Goal: Information Seeking & Learning: Learn about a topic

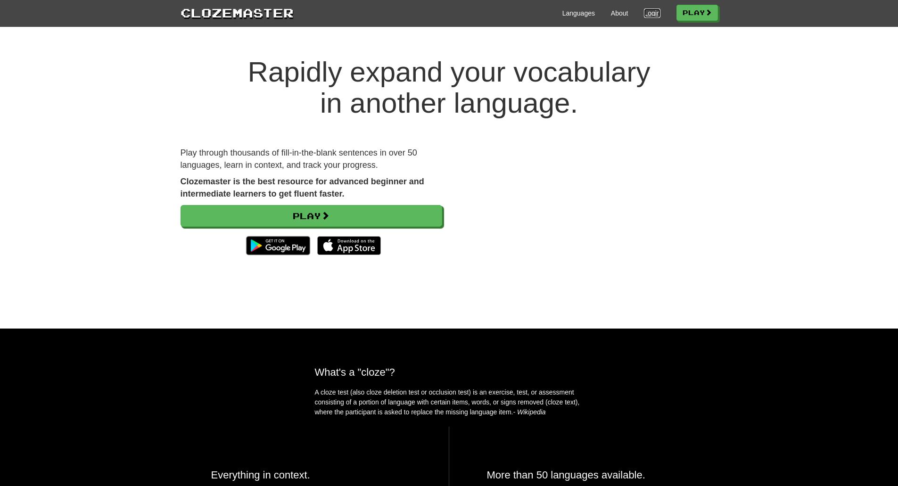
click at [645, 11] on link "Login" at bounding box center [652, 12] width 16 height 9
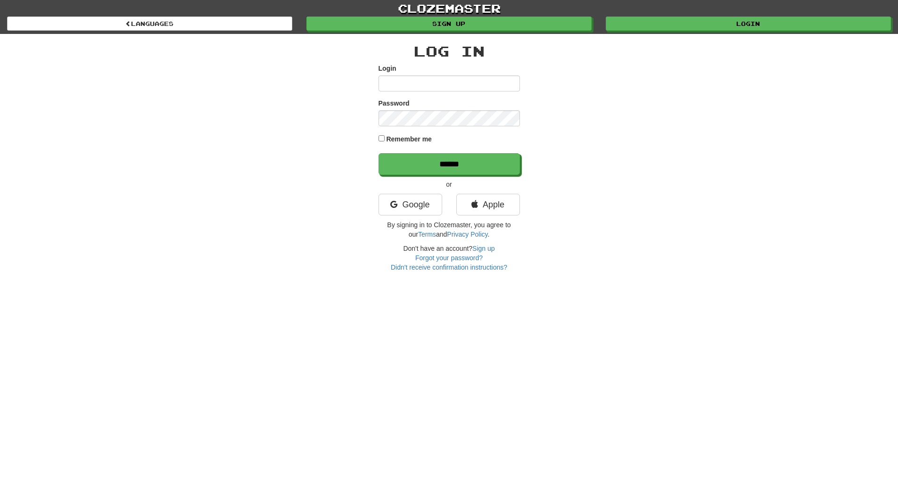
click at [398, 77] on input "Login" at bounding box center [449, 83] width 141 height 16
type input "*"
type input "**********"
click at [379, 153] on input "******" at bounding box center [449, 164] width 141 height 22
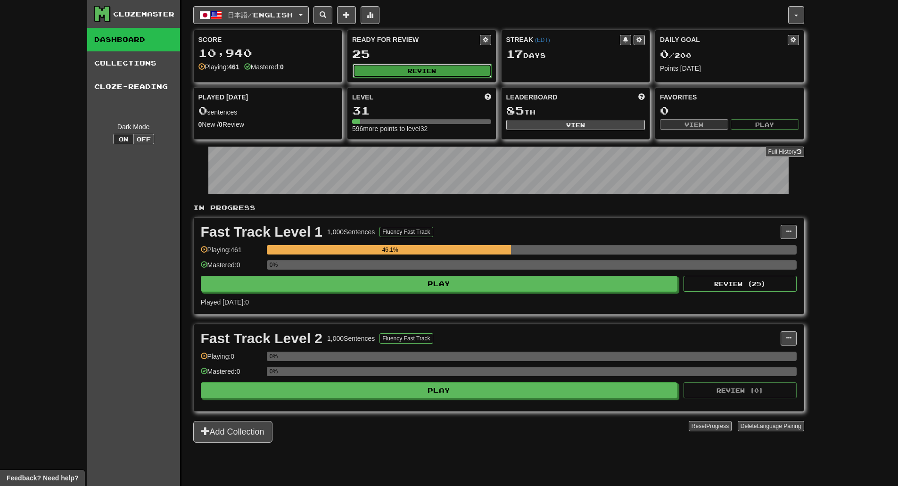
click at [425, 72] on button "Review" at bounding box center [422, 71] width 139 height 14
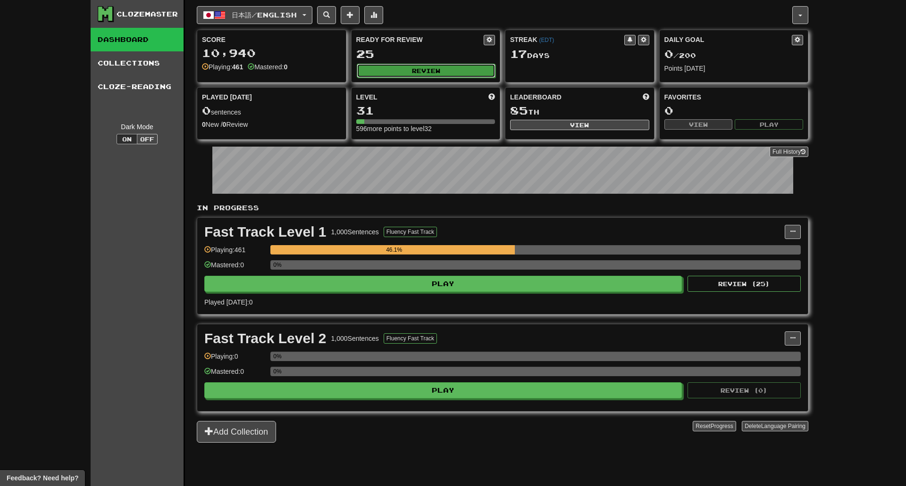
select select "********"
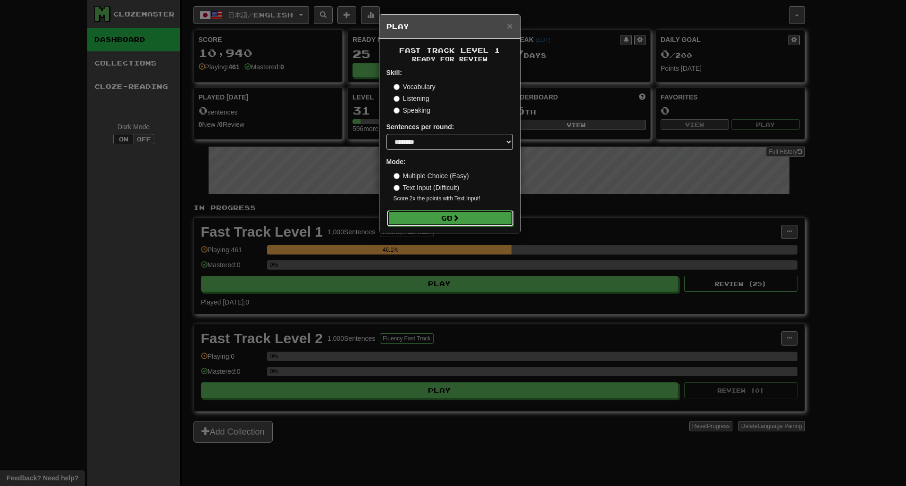
click at [436, 213] on button "Go" at bounding box center [450, 218] width 126 height 16
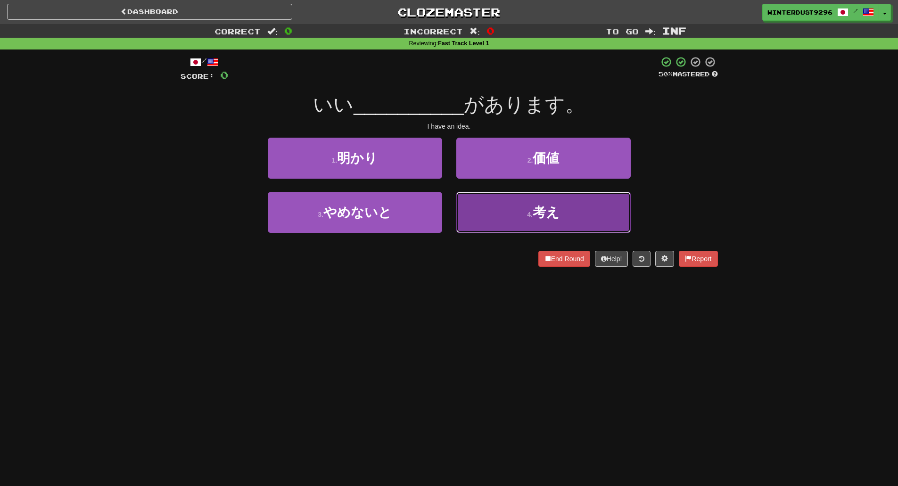
click at [549, 218] on span "考え" at bounding box center [546, 212] width 27 height 15
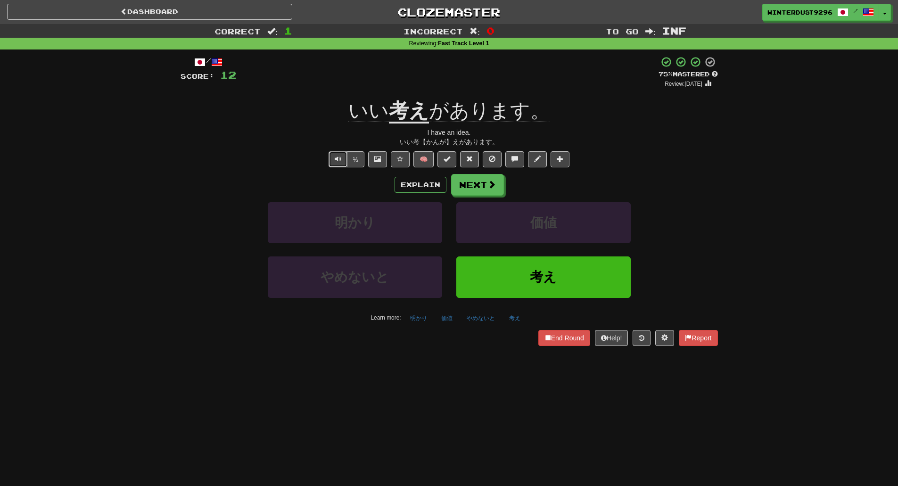
click at [331, 158] on button "Text-to-speech controls" at bounding box center [338, 159] width 19 height 16
click at [479, 191] on button "Next" at bounding box center [478, 186] width 53 height 22
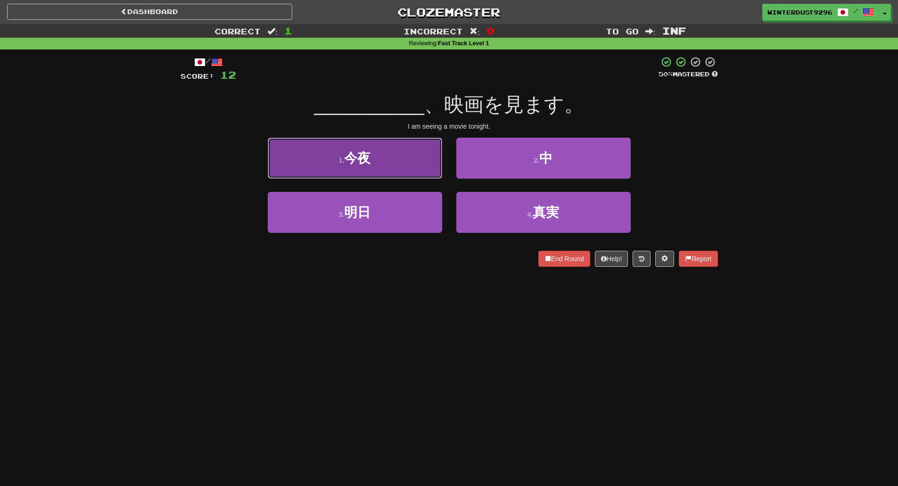
click at [424, 170] on button "1 . 今夜" at bounding box center [355, 158] width 175 height 41
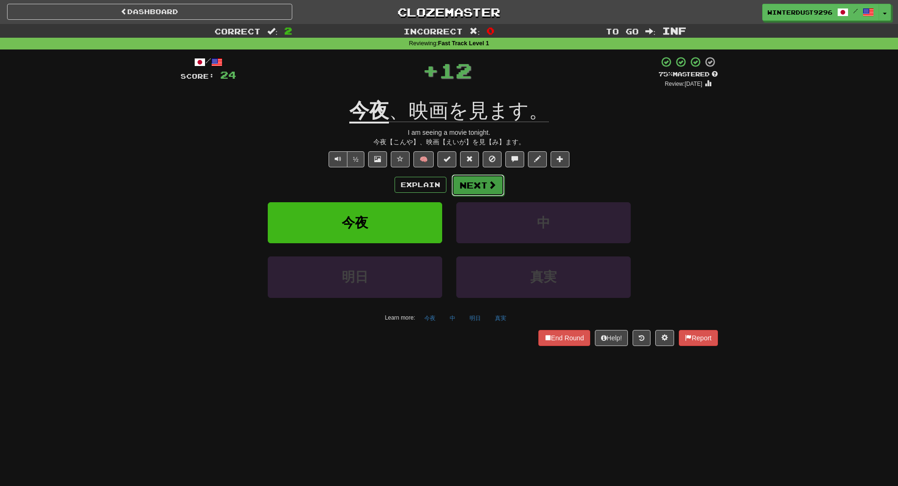
click at [473, 190] on button "Next" at bounding box center [478, 186] width 53 height 22
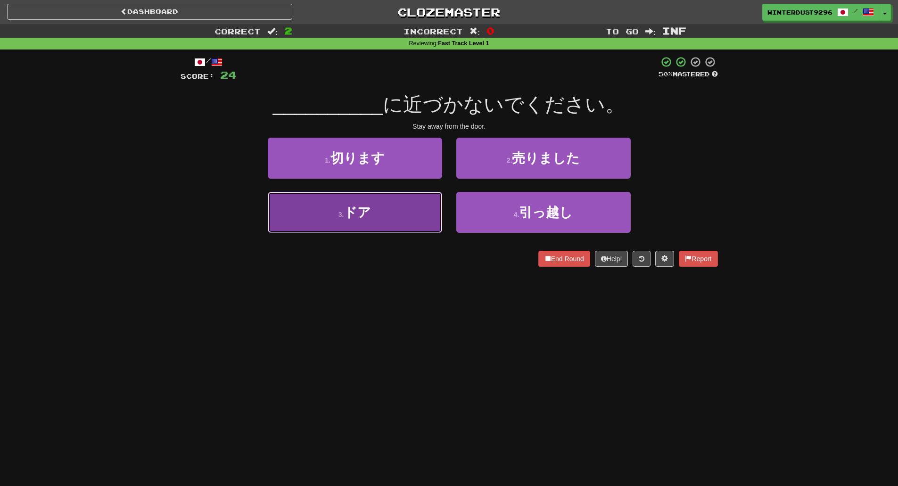
click at [383, 204] on button "3 . ドア" at bounding box center [355, 212] width 175 height 41
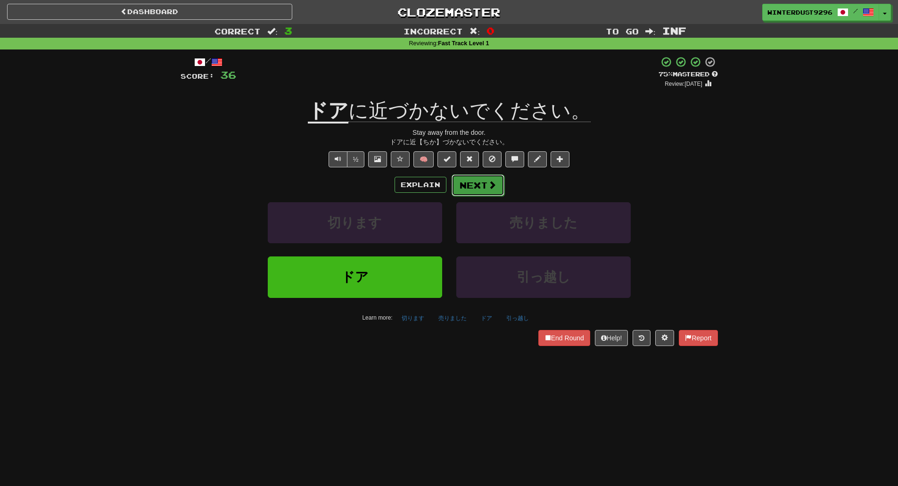
click at [481, 188] on button "Next" at bounding box center [478, 186] width 53 height 22
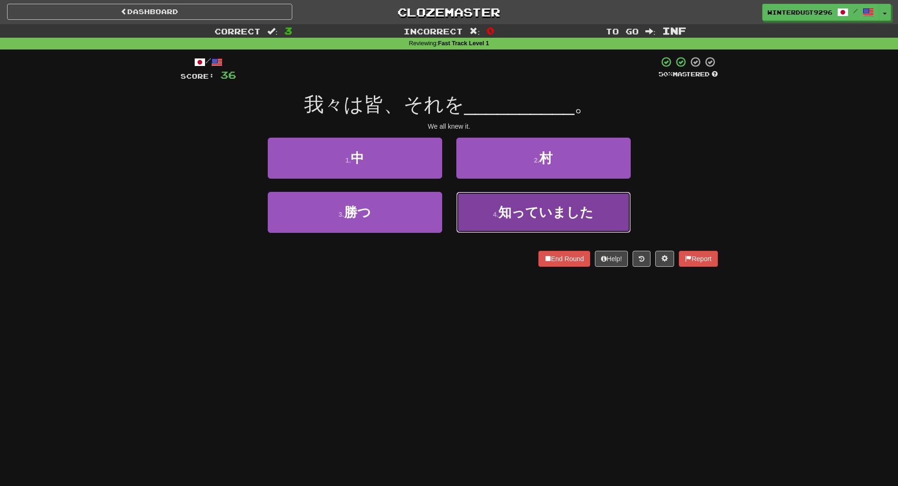
click at [611, 214] on button "4 . 知っていました" at bounding box center [544, 212] width 175 height 41
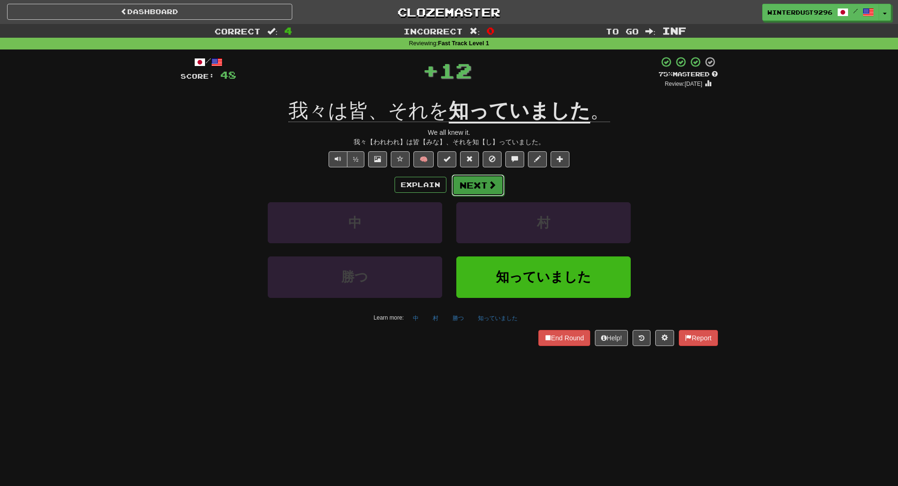
click at [494, 189] on span at bounding box center [492, 185] width 8 height 8
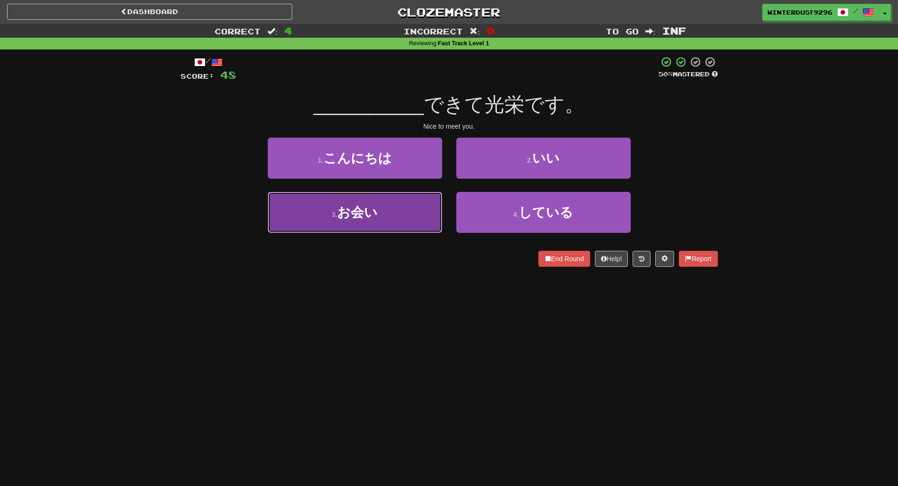
click at [418, 220] on button "3 . お会い" at bounding box center [355, 212] width 175 height 41
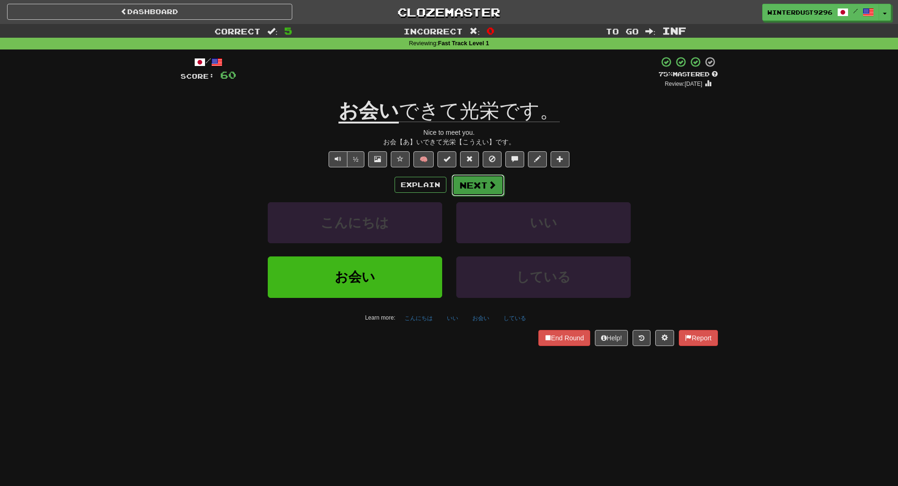
click at [488, 188] on span at bounding box center [492, 185] width 8 height 8
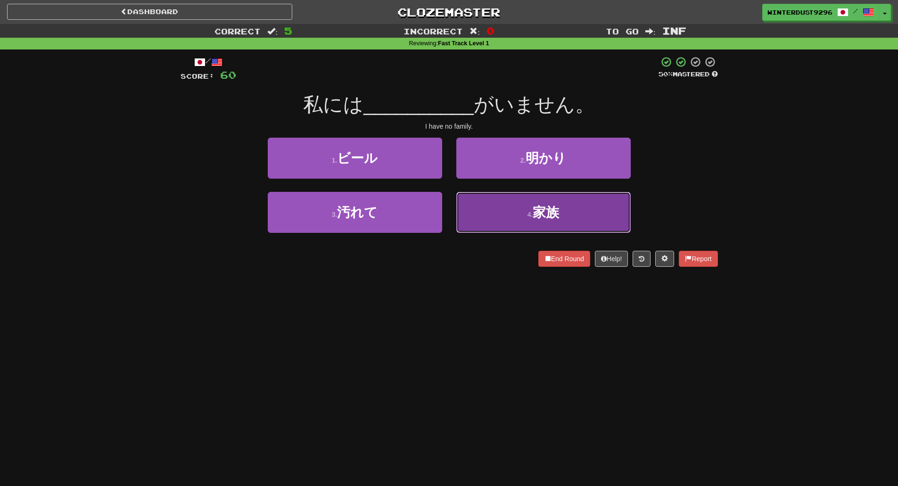
click at [520, 212] on button "4 . 家族" at bounding box center [544, 212] width 175 height 41
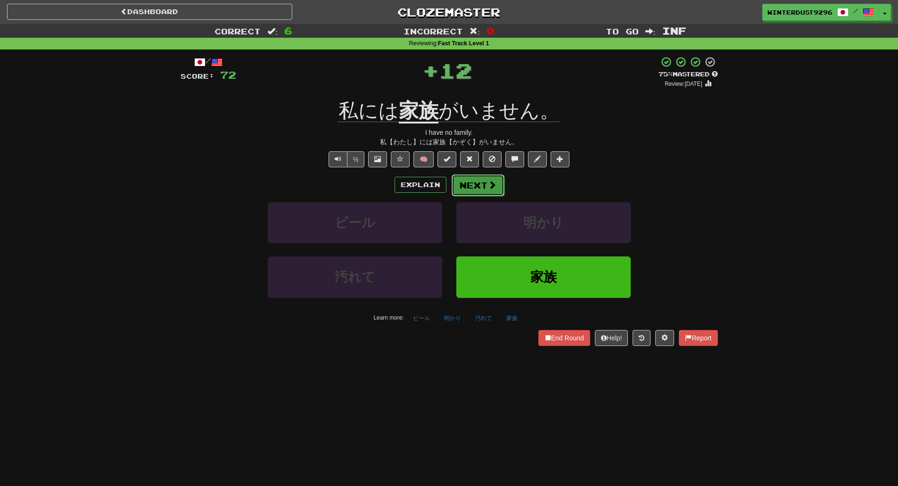
click at [480, 192] on button "Next" at bounding box center [478, 186] width 53 height 22
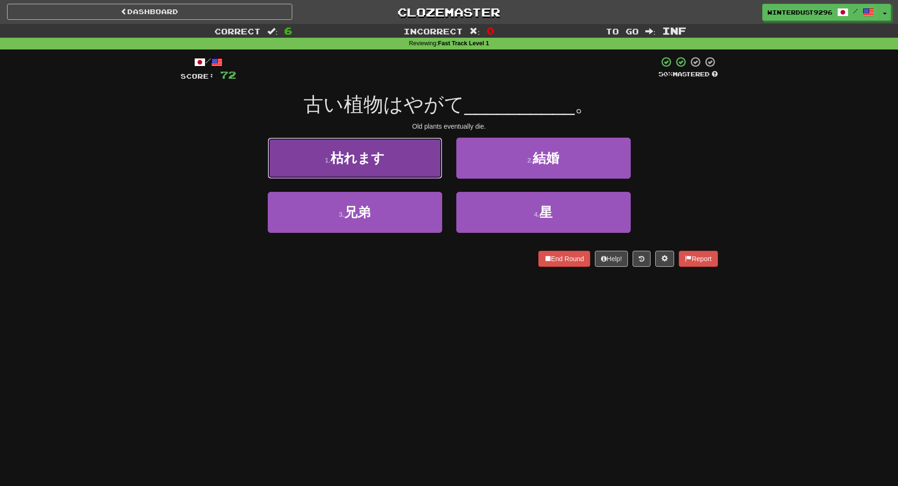
click at [416, 169] on button "1 . 枯れます" at bounding box center [355, 158] width 175 height 41
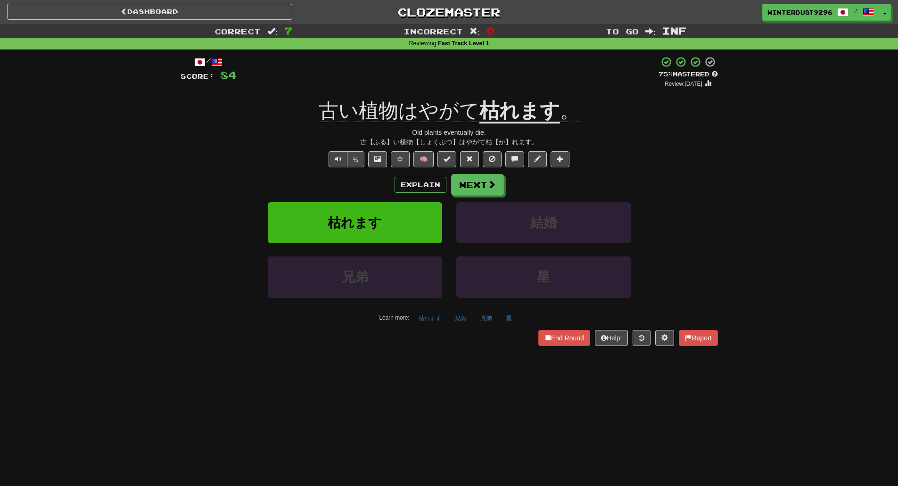
drag, startPoint x: 473, startPoint y: 182, endPoint x: 633, endPoint y: 176, distance: 160.4
click at [633, 176] on div "Explain Next" at bounding box center [450, 185] width 538 height 22
click at [455, 194] on button "Next" at bounding box center [478, 186] width 53 height 22
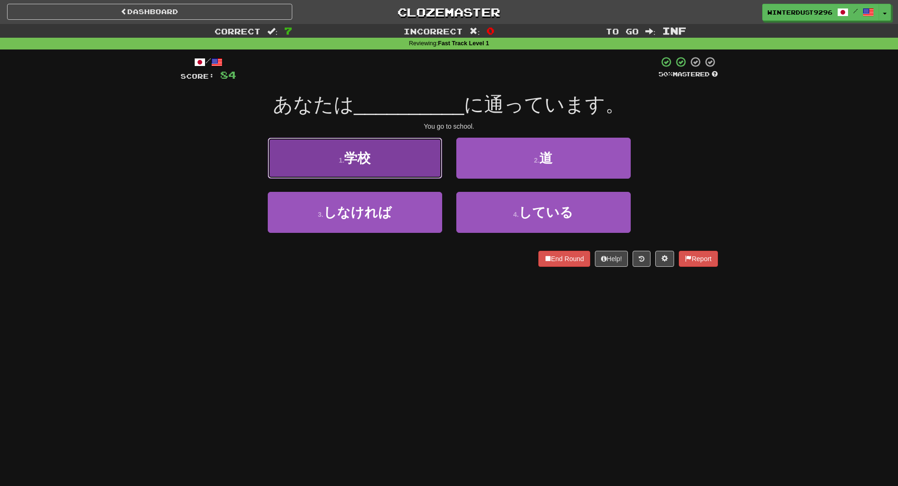
click at [399, 169] on button "1 . 学校" at bounding box center [355, 158] width 175 height 41
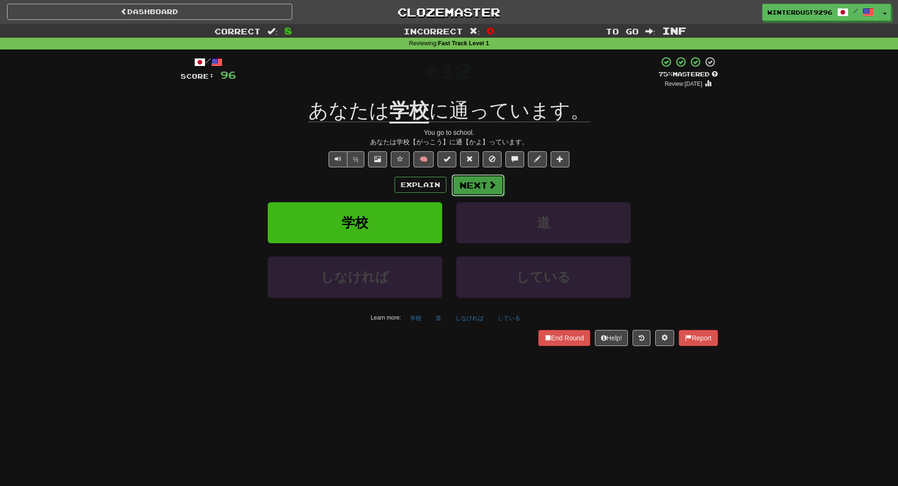
click at [490, 183] on span at bounding box center [492, 185] width 8 height 8
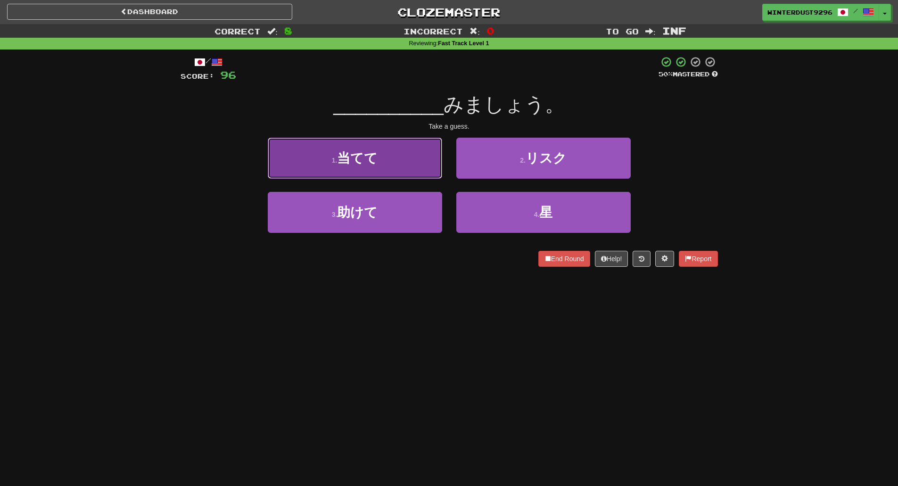
click at [421, 174] on button "1 . 当てて" at bounding box center [355, 158] width 175 height 41
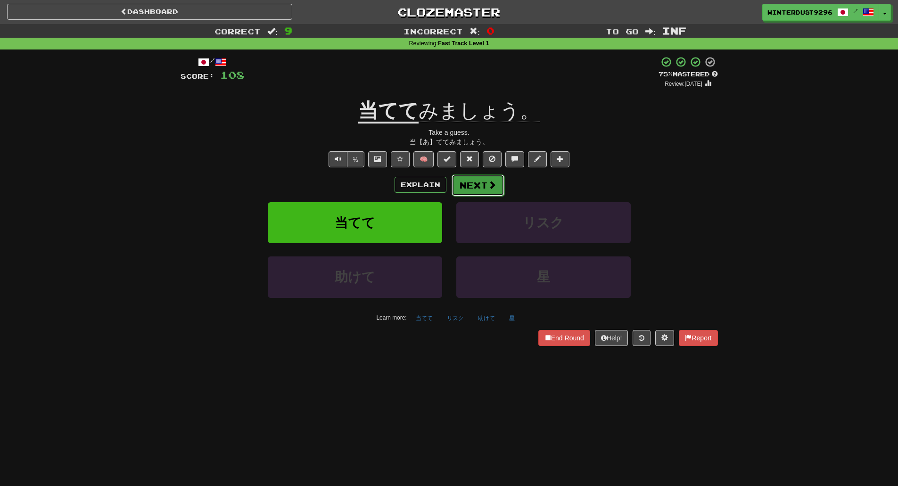
click at [490, 187] on span at bounding box center [492, 185] width 8 height 8
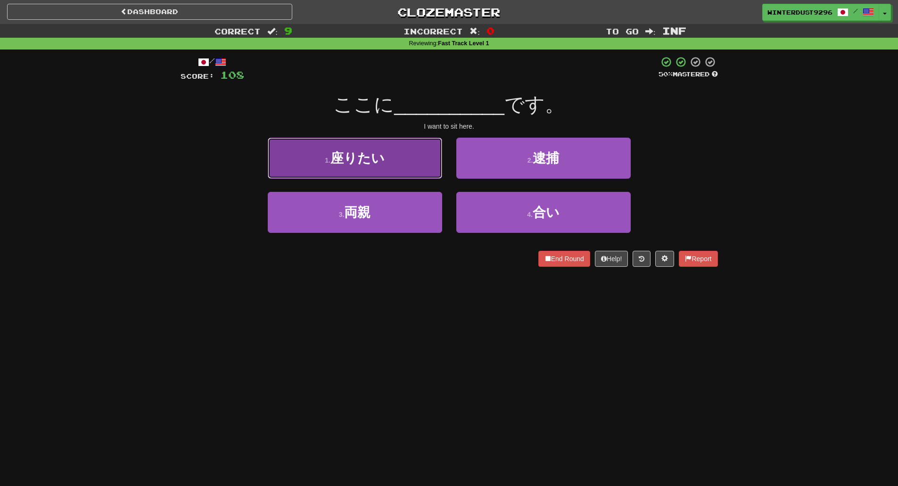
click at [407, 169] on button "1 . 座りたい" at bounding box center [355, 158] width 175 height 41
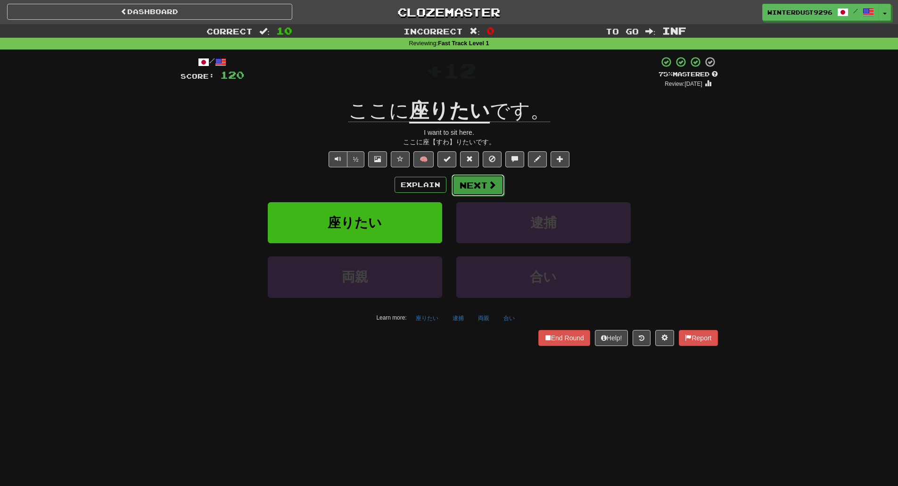
click at [481, 195] on button "Next" at bounding box center [478, 186] width 53 height 22
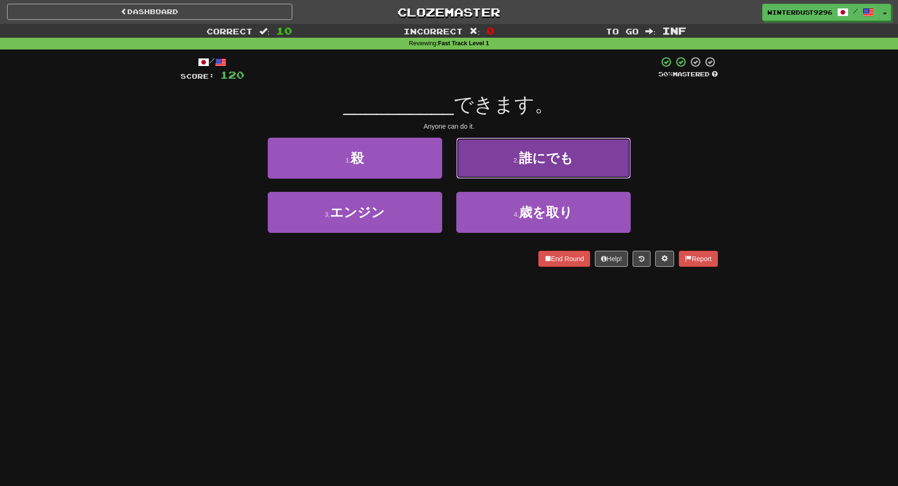
click at [489, 175] on button "2 . 誰にでも" at bounding box center [544, 158] width 175 height 41
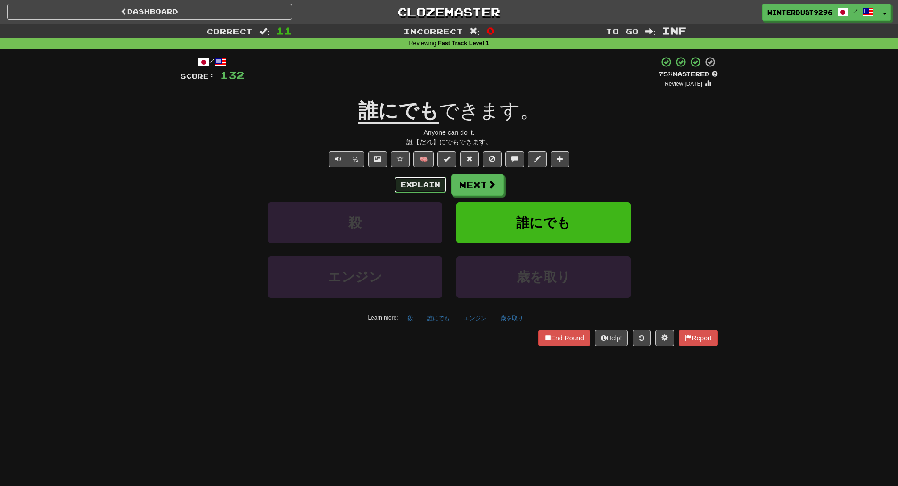
click at [414, 182] on button "Explain" at bounding box center [421, 185] width 52 height 16
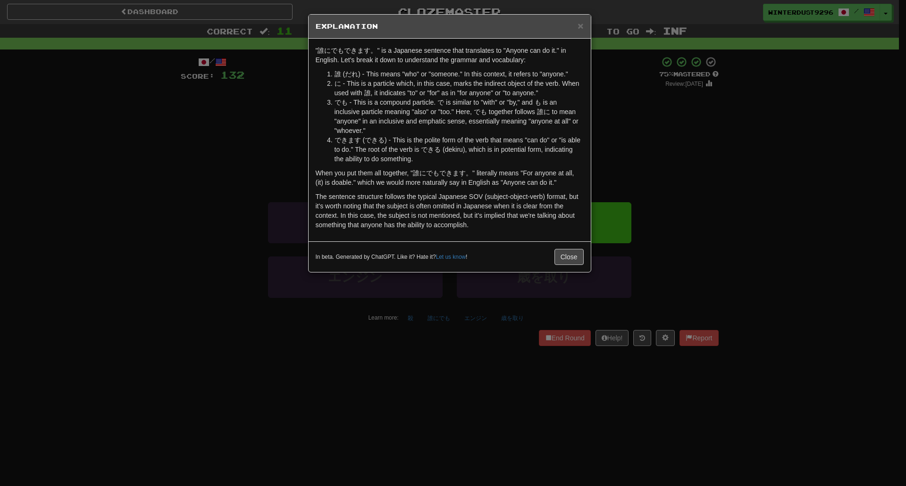
drag, startPoint x: 583, startPoint y: 219, endPoint x: 582, endPoint y: 241, distance: 22.2
drag, startPoint x: 582, startPoint y: 241, endPoint x: 521, endPoint y: 249, distance: 61.3
click at [521, 249] on div "In beta. Generated by ChatGPT. Like it? Hate it? Let us know ! Close" at bounding box center [449, 256] width 282 height 31
click at [572, 258] on button "Close" at bounding box center [568, 257] width 29 height 16
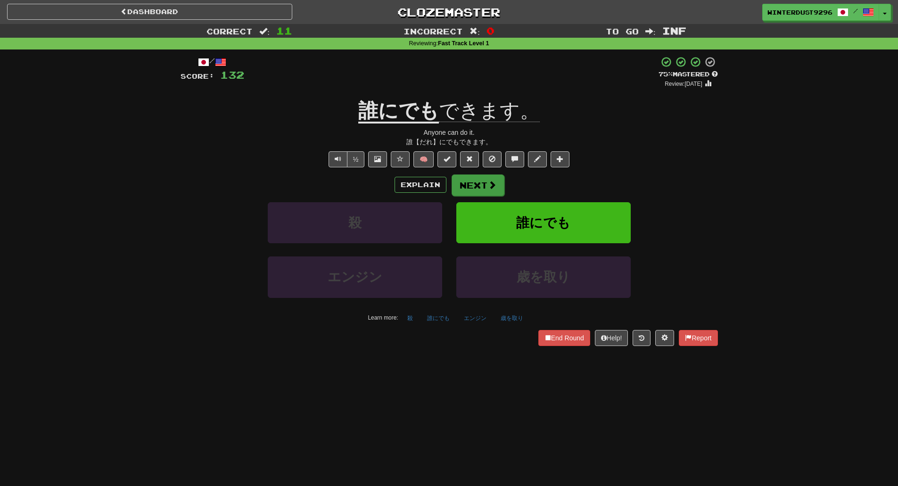
click at [487, 195] on div "Explain Next 殺 誰にでも エンジン 歳を取り Learn more: 殺 誰にでも エンジン 歳を取り" at bounding box center [450, 249] width 538 height 151
click at [478, 184] on button "Next" at bounding box center [478, 186] width 53 height 22
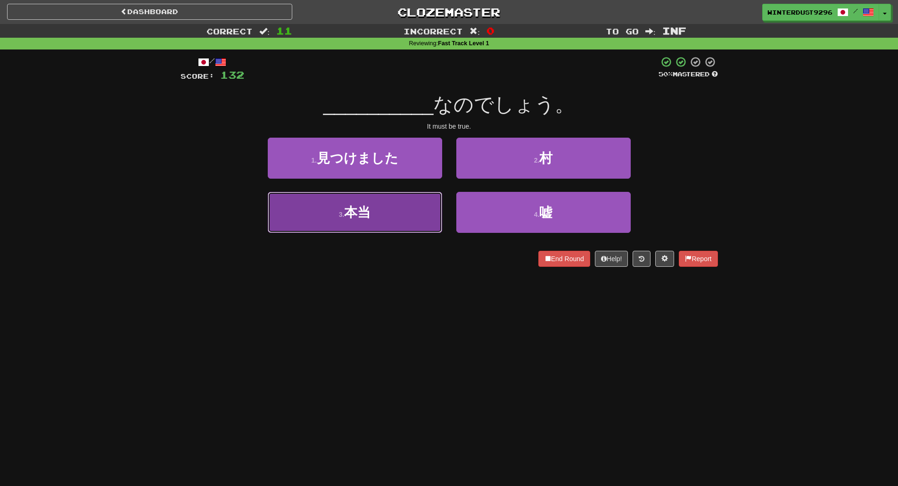
click at [408, 208] on button "3 . 本当" at bounding box center [355, 212] width 175 height 41
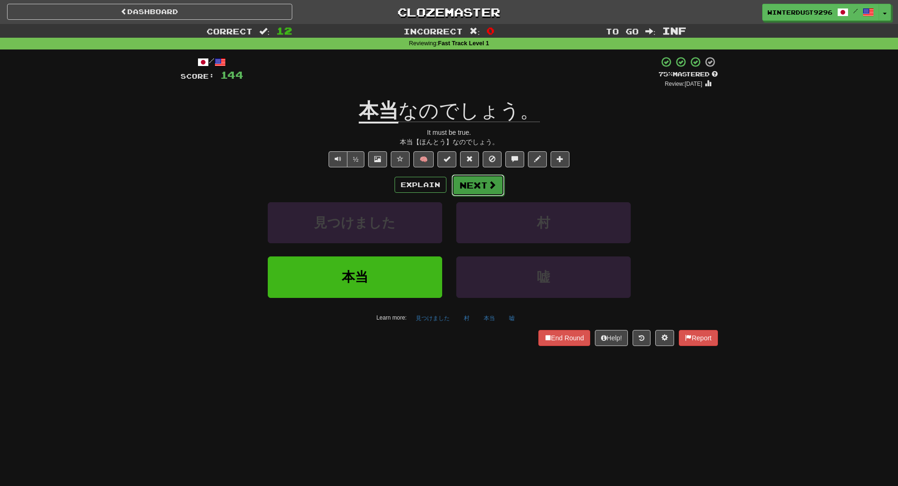
click at [478, 184] on button "Next" at bounding box center [478, 186] width 53 height 22
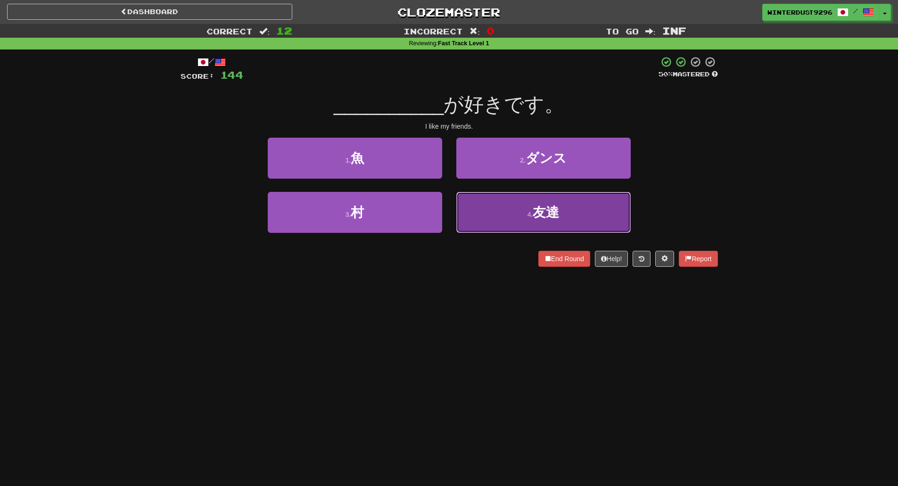
click at [503, 216] on button "4 . 友達" at bounding box center [544, 212] width 175 height 41
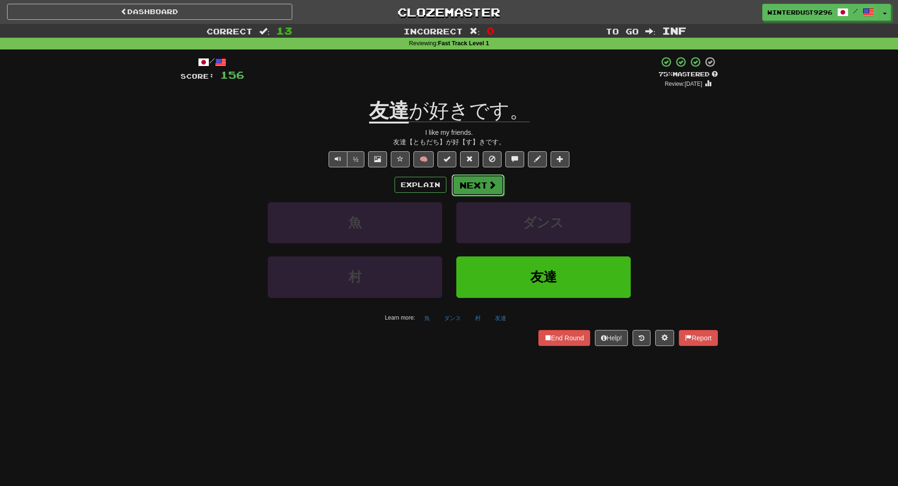
click at [481, 186] on button "Next" at bounding box center [478, 186] width 53 height 22
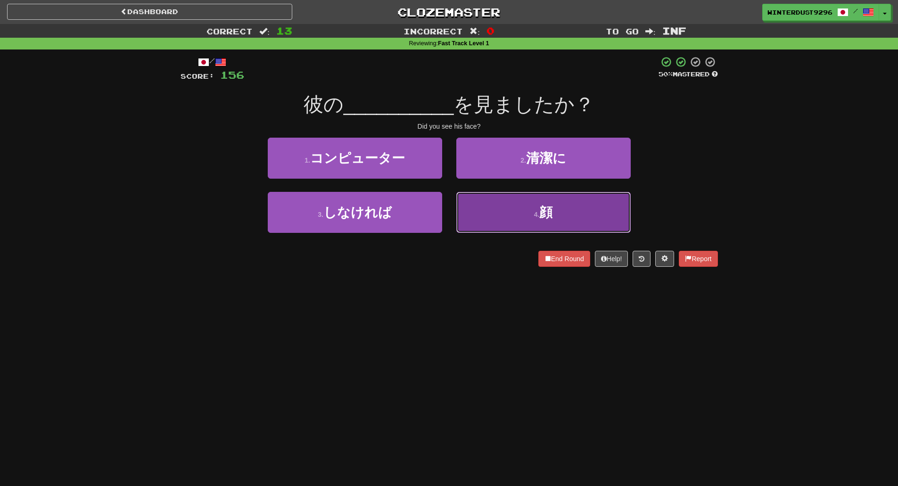
click at [511, 208] on button "4 . 顔" at bounding box center [544, 212] width 175 height 41
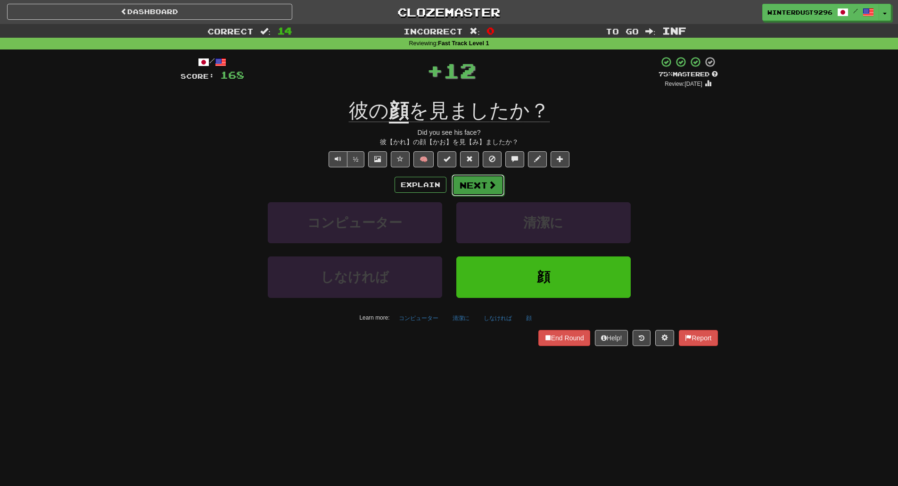
click at [488, 188] on span at bounding box center [492, 185] width 8 height 8
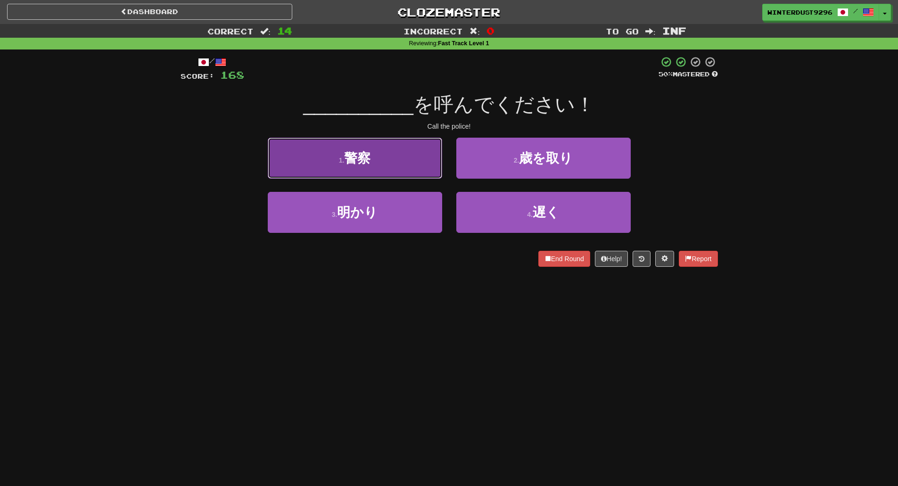
click at [425, 171] on button "1 . 警察" at bounding box center [355, 158] width 175 height 41
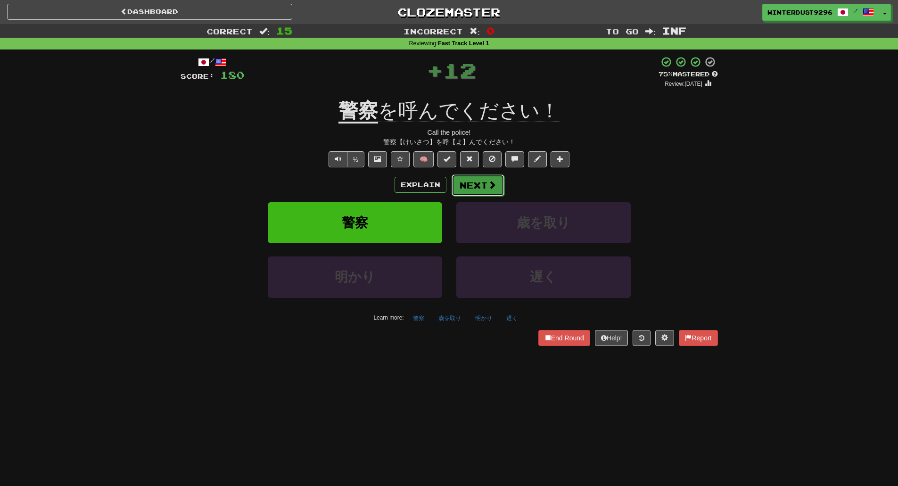
click at [492, 194] on button "Next" at bounding box center [478, 186] width 53 height 22
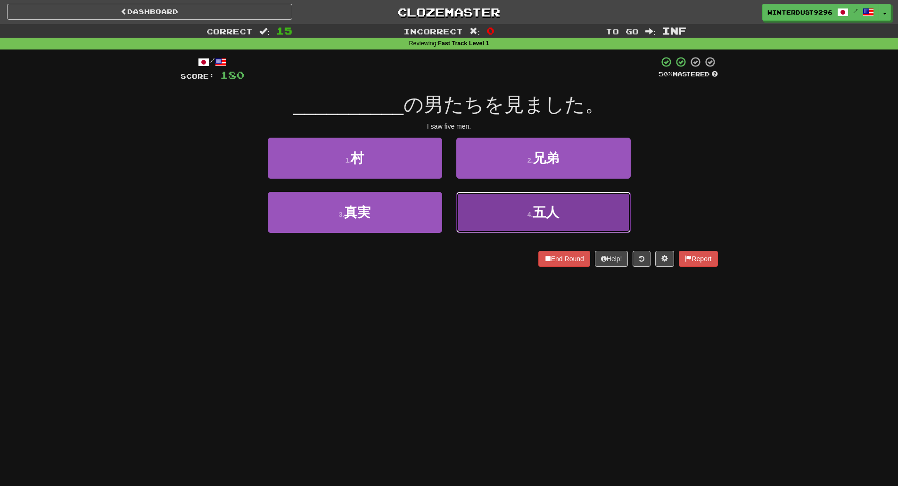
click at [517, 221] on button "4 . 五人" at bounding box center [544, 212] width 175 height 41
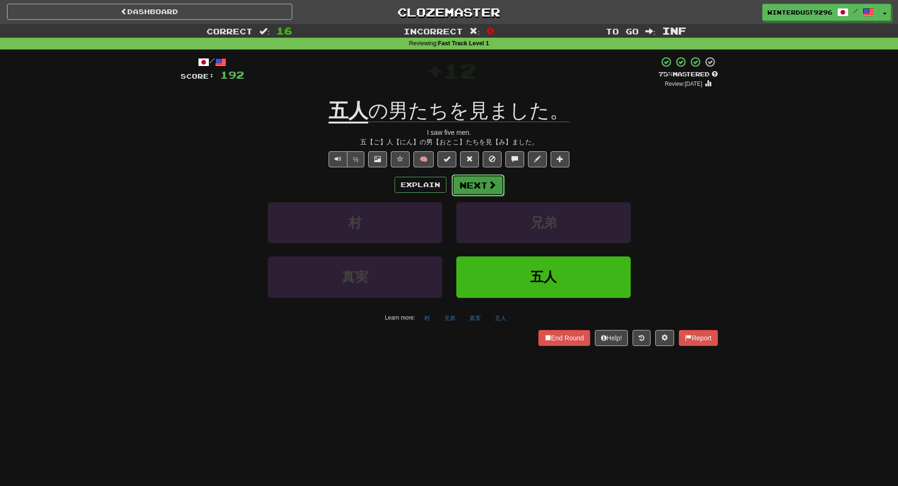
click at [494, 188] on span at bounding box center [492, 185] width 8 height 8
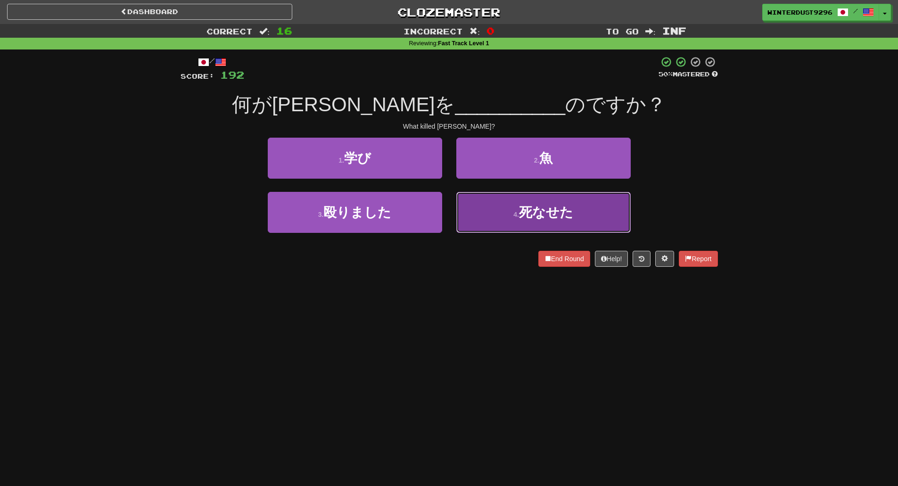
click at [499, 223] on button "4 . 死なせた" at bounding box center [544, 212] width 175 height 41
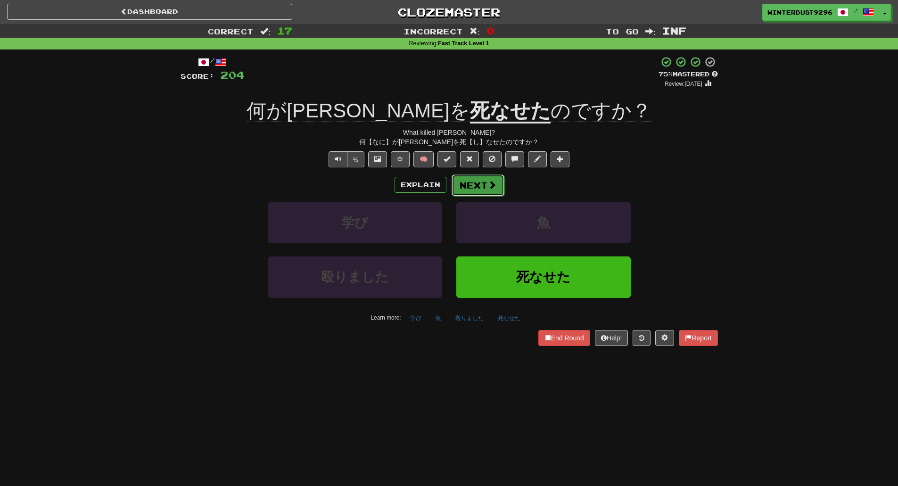
click at [492, 186] on span at bounding box center [492, 185] width 8 height 8
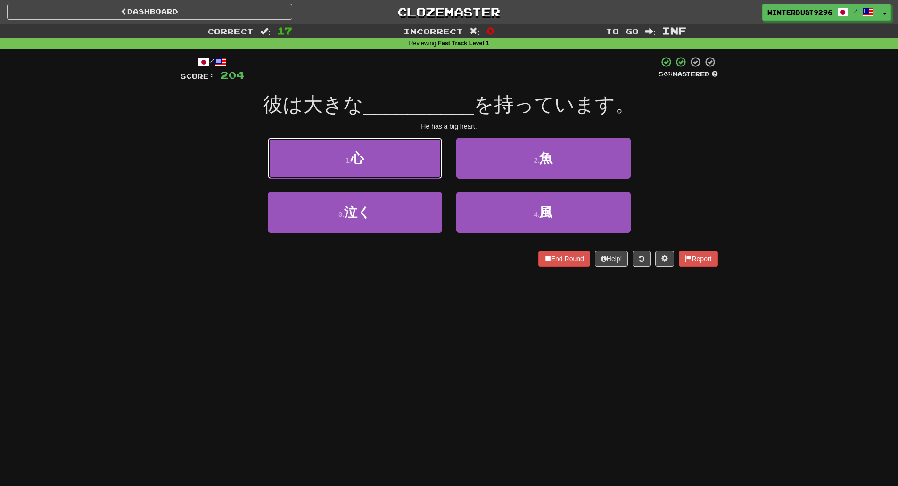
click at [377, 148] on button "1 . 心" at bounding box center [355, 158] width 175 height 41
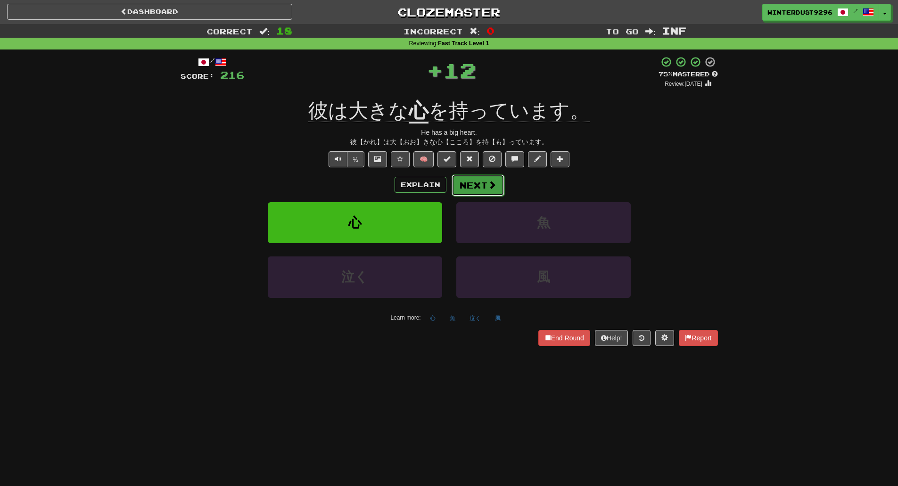
click at [488, 186] on span at bounding box center [492, 185] width 8 height 8
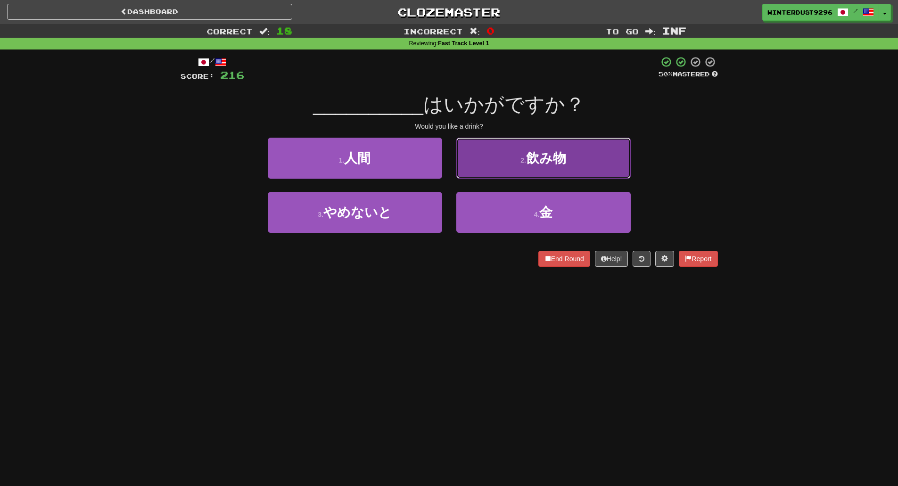
click at [577, 164] on button "2 . 飲み物" at bounding box center [544, 158] width 175 height 41
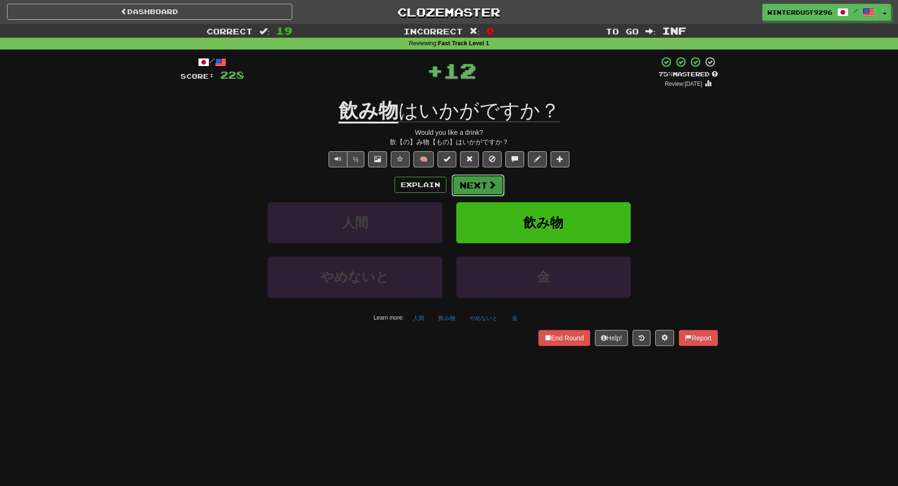
click at [486, 190] on button "Next" at bounding box center [478, 186] width 53 height 22
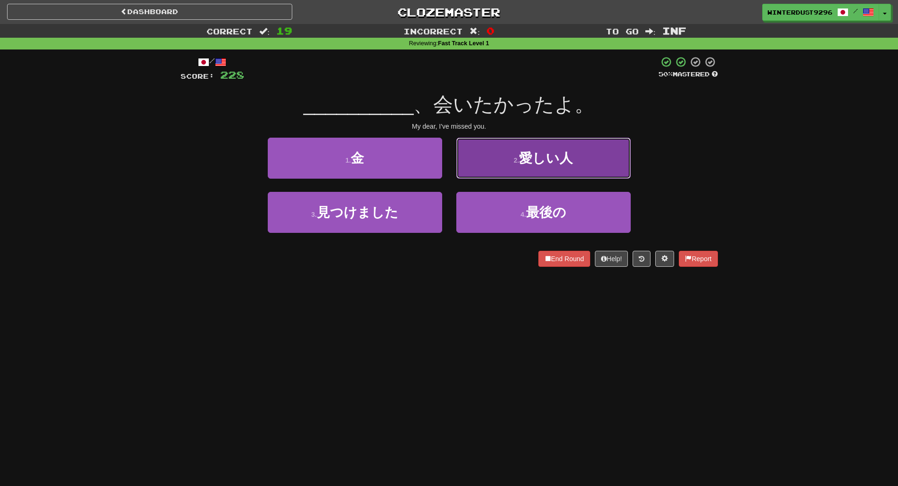
click at [499, 174] on button "2 . 愛しい人" at bounding box center [544, 158] width 175 height 41
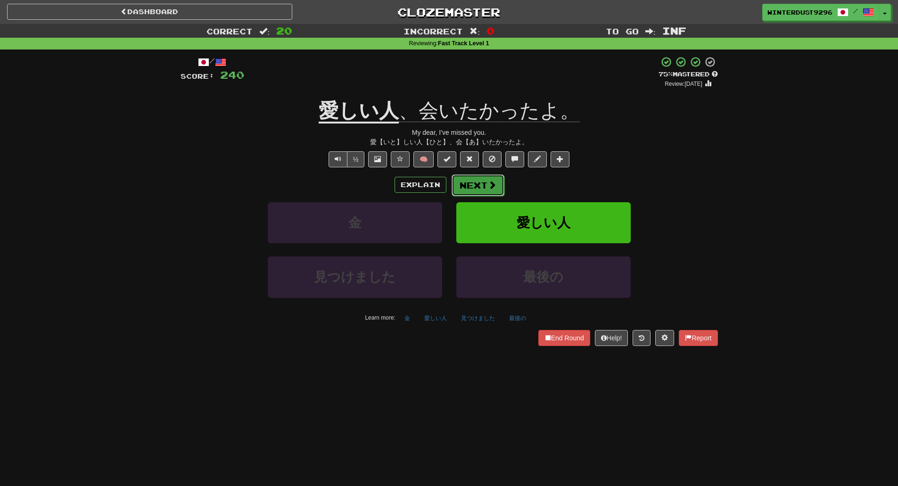
click at [490, 186] on span at bounding box center [492, 185] width 8 height 8
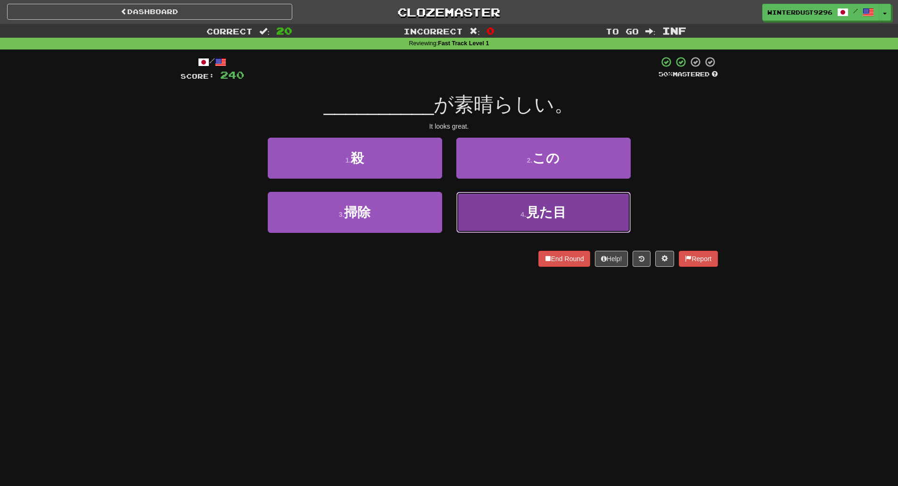
click at [490, 219] on button "4 . 見た目" at bounding box center [544, 212] width 175 height 41
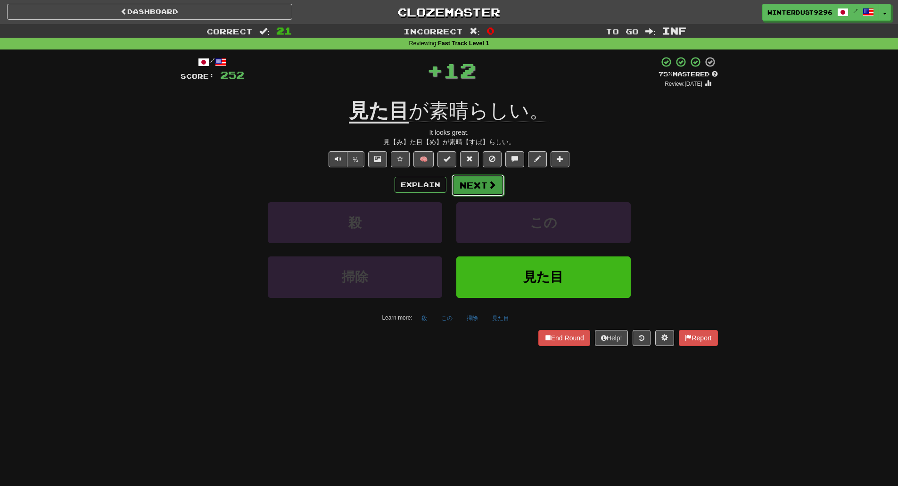
click at [481, 187] on button "Next" at bounding box center [478, 186] width 53 height 22
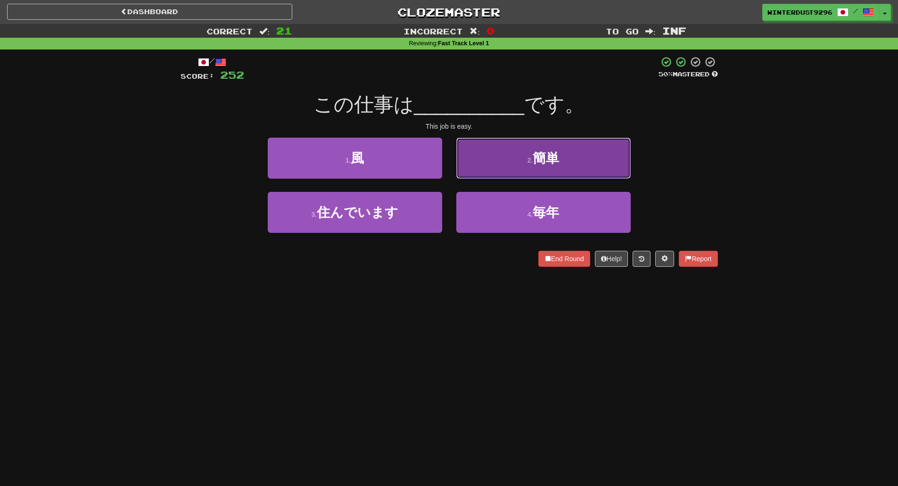
click at [509, 170] on button "2 . 簡単" at bounding box center [544, 158] width 175 height 41
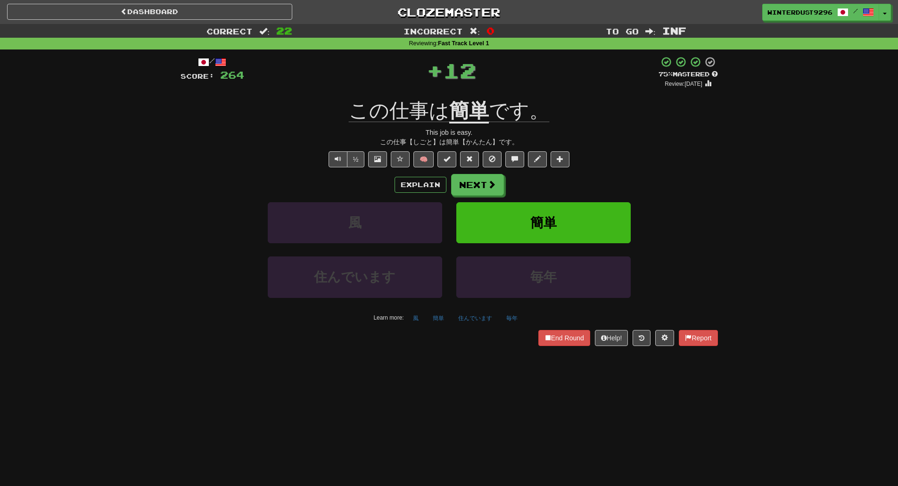
drag, startPoint x: 491, startPoint y: 181, endPoint x: 725, endPoint y: 160, distance: 234.3
click at [725, 161] on div "/ Score: 264 + 12 75 % Mastered Review: 2025-10-19 この仕事は 簡単 です。 This job is eas…" at bounding box center [450, 204] width 552 height 309
click at [462, 190] on button "Next" at bounding box center [478, 186] width 53 height 22
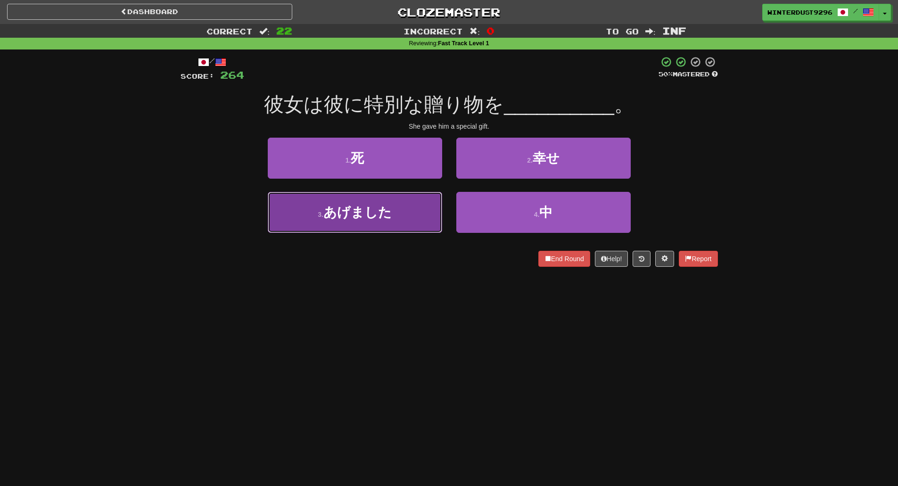
click at [421, 214] on button "3 . あげました" at bounding box center [355, 212] width 175 height 41
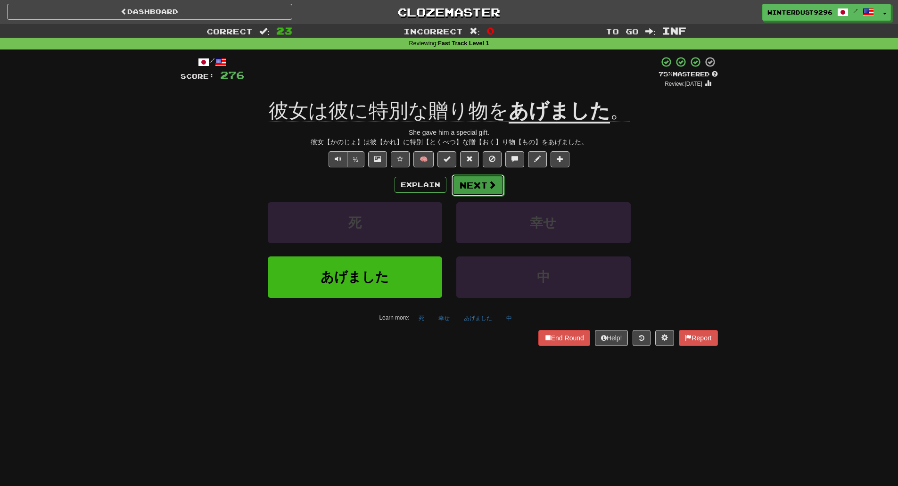
click at [484, 187] on button "Next" at bounding box center [478, 186] width 53 height 22
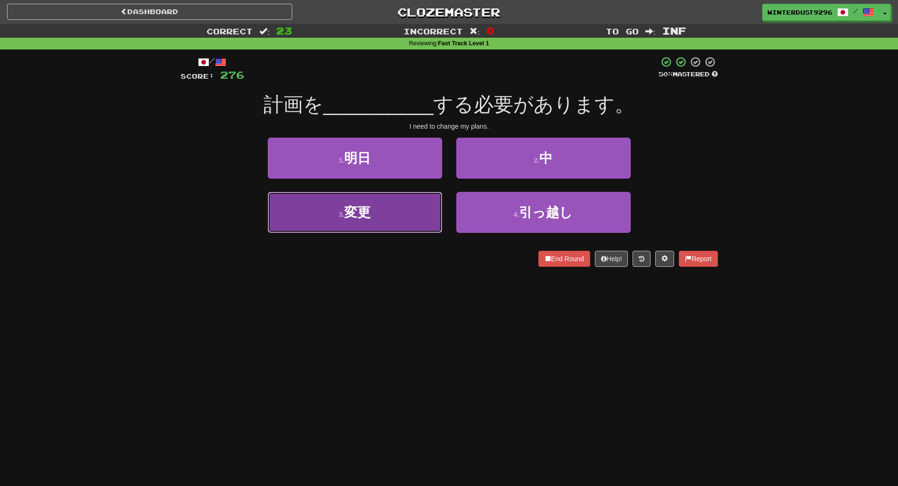
click at [416, 218] on button "3 . 変更" at bounding box center [355, 212] width 175 height 41
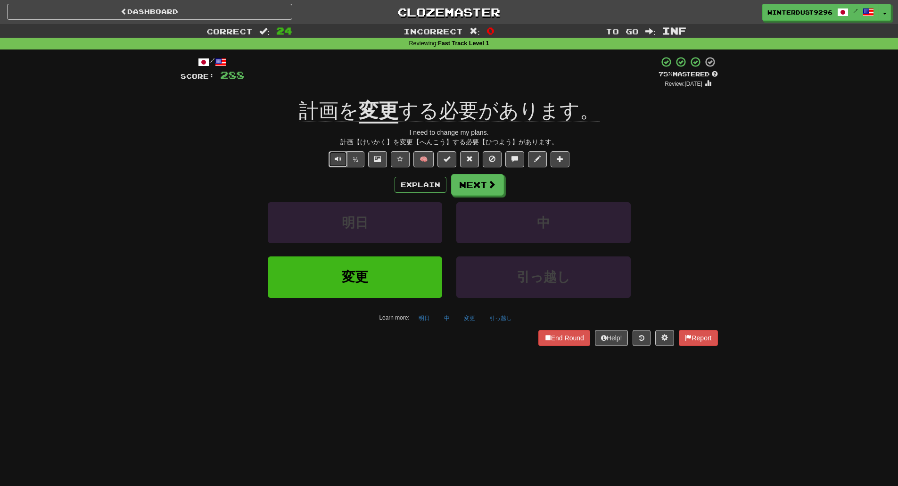
click at [338, 157] on span "Text-to-speech controls" at bounding box center [338, 159] width 7 height 7
click at [473, 193] on button "Next" at bounding box center [478, 186] width 53 height 22
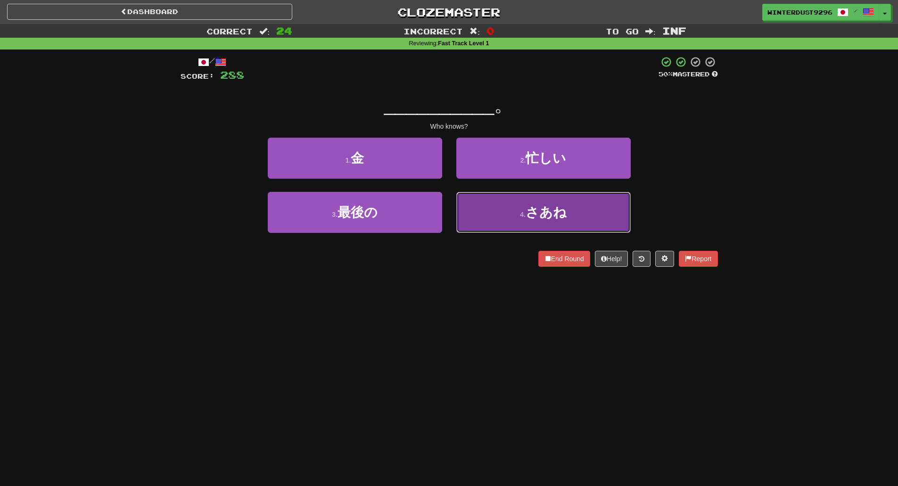
click at [542, 225] on button "4 . さあね" at bounding box center [544, 212] width 175 height 41
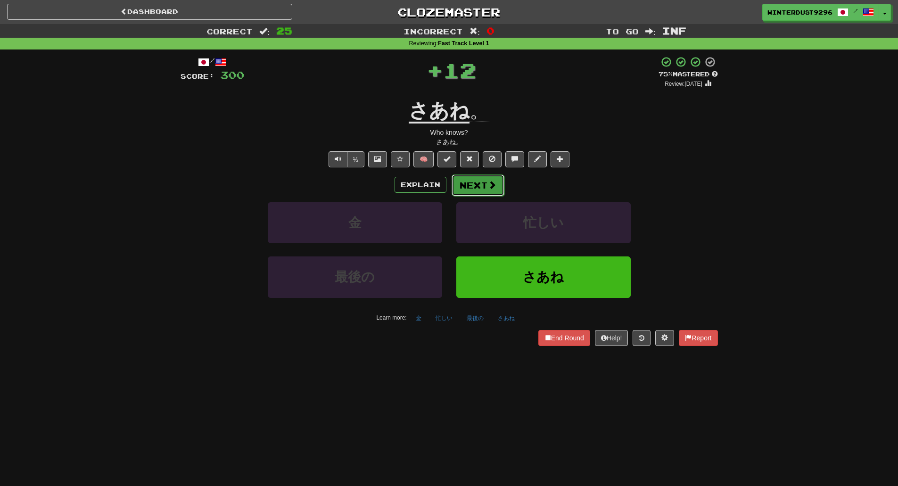
click at [469, 191] on button "Next" at bounding box center [478, 186] width 53 height 22
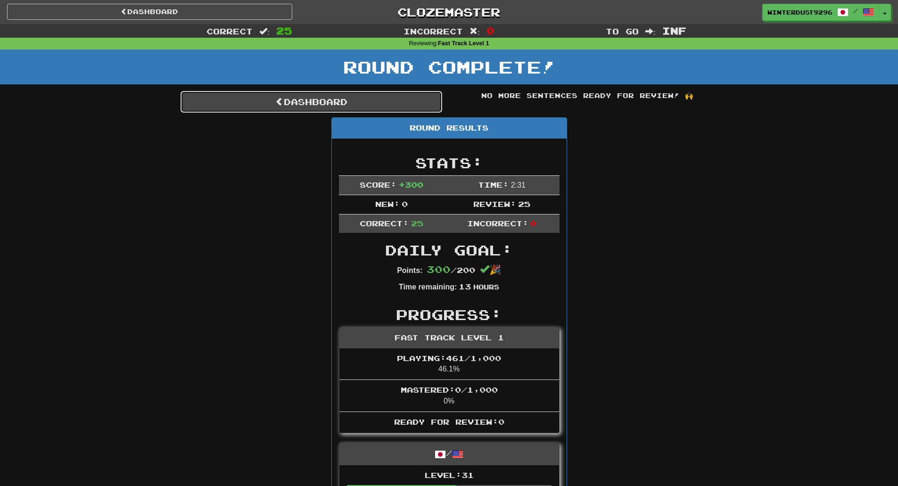
click at [324, 109] on link "Dashboard" at bounding box center [312, 102] width 262 height 22
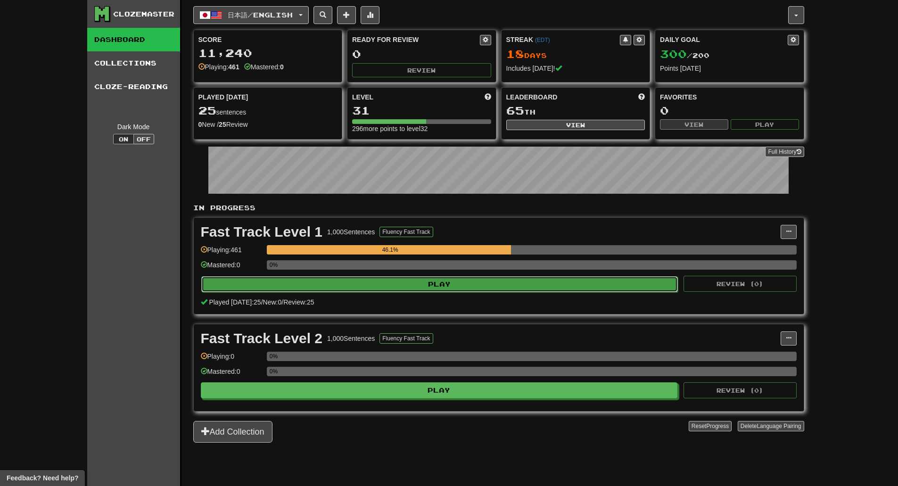
click at [458, 286] on button "Play" at bounding box center [439, 284] width 477 height 16
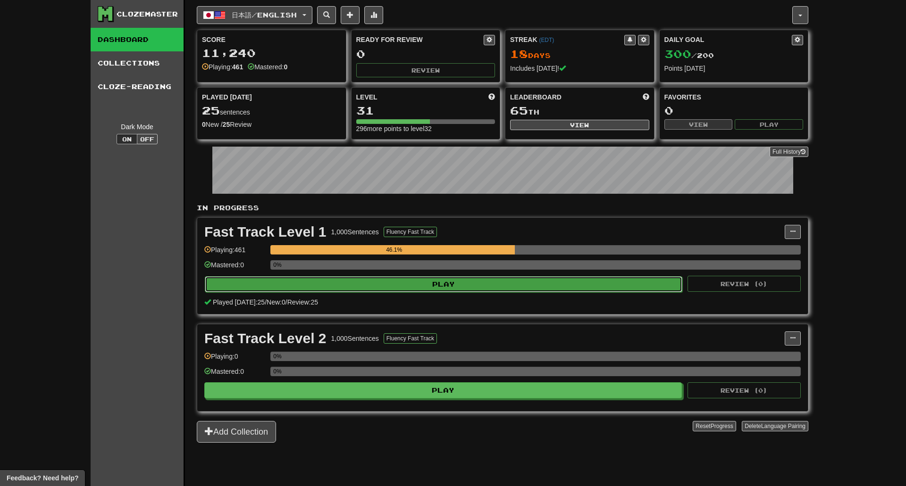
select select "********"
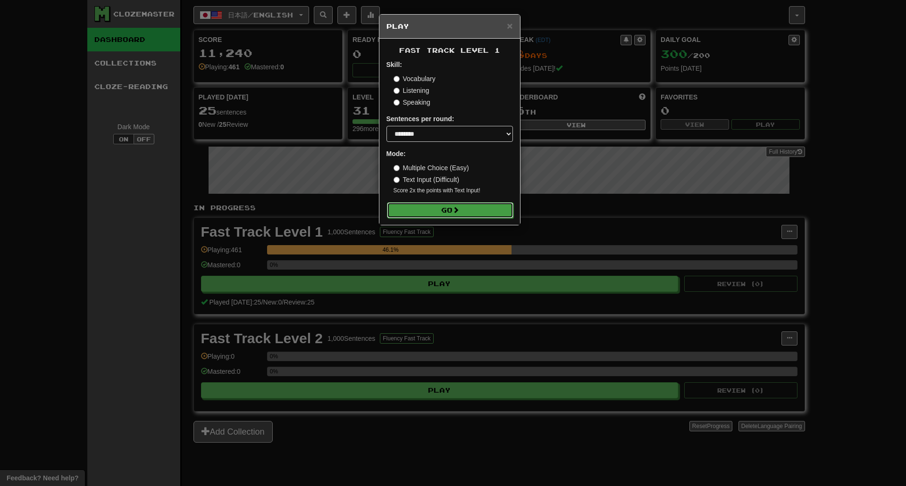
click at [453, 208] on button "Go" at bounding box center [450, 210] width 126 height 16
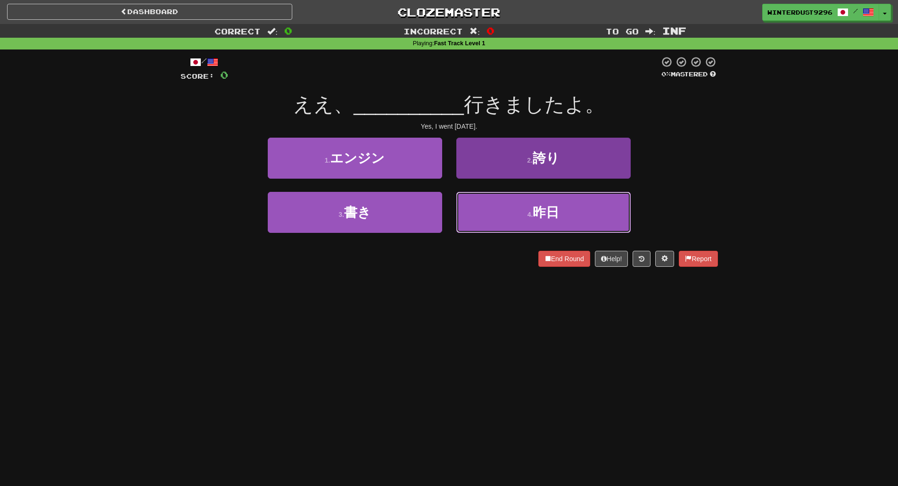
click at [512, 208] on button "4 . 昨日" at bounding box center [544, 212] width 175 height 41
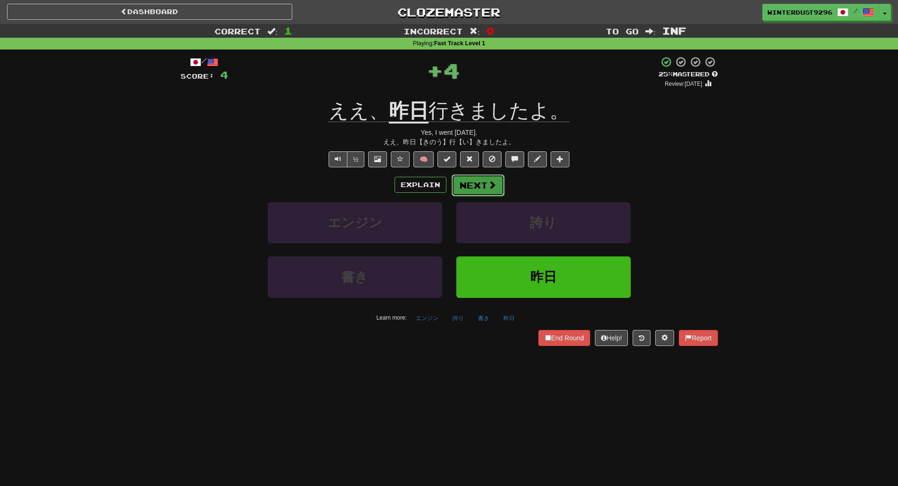
click at [486, 183] on button "Next" at bounding box center [478, 186] width 53 height 22
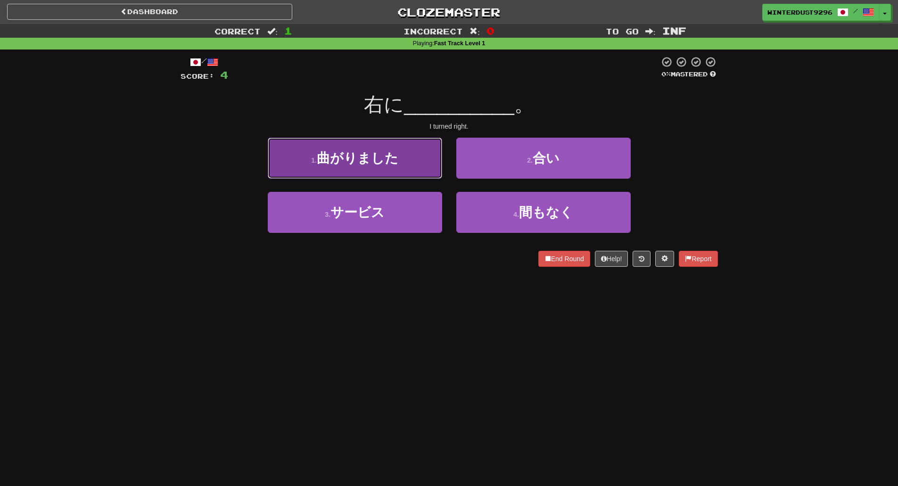
click at [424, 173] on button "1 . 曲がりました" at bounding box center [355, 158] width 175 height 41
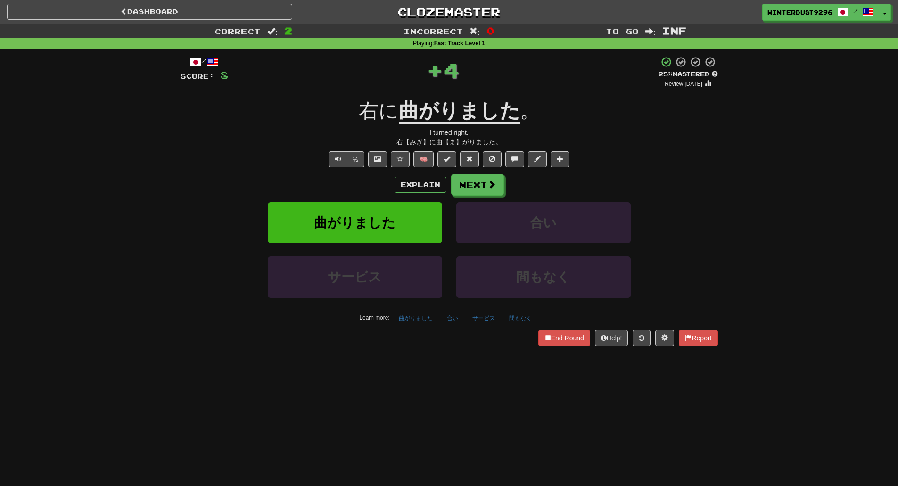
drag, startPoint x: 424, startPoint y: 173, endPoint x: 667, endPoint y: 149, distance: 244.1
click at [668, 149] on div "/ Score: 8 + 4 25 % Mastered Review: [DATE] 右に 曲がりました 。 I turned right. 右【みぎ】に曲…" at bounding box center [450, 201] width 538 height 290
click at [474, 186] on button "Next" at bounding box center [478, 186] width 53 height 22
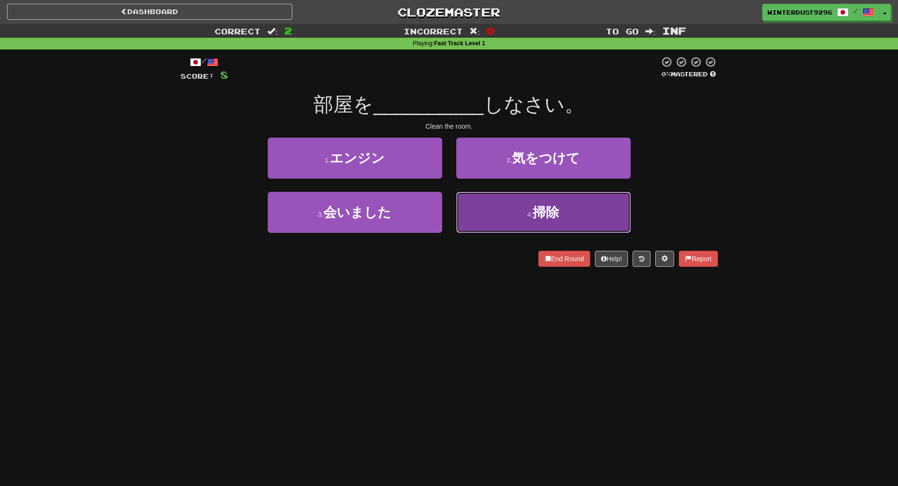
click at [556, 210] on span "掃除" at bounding box center [546, 212] width 26 height 15
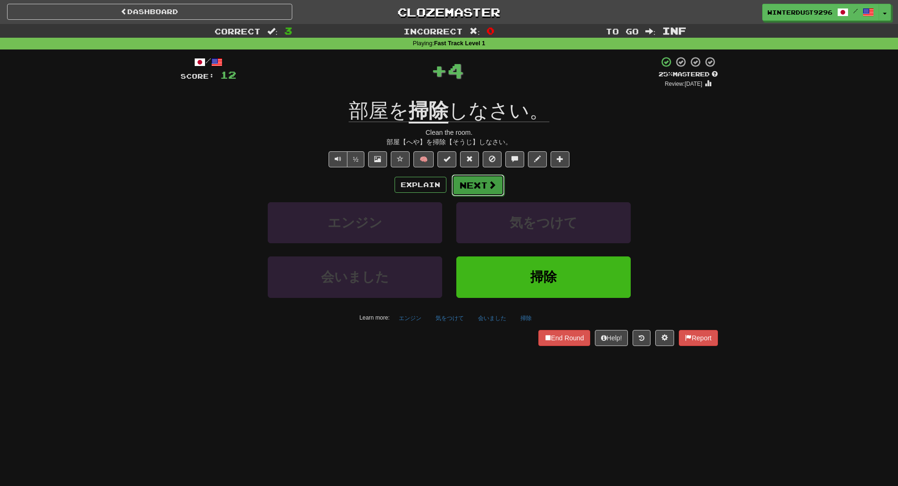
click at [481, 188] on button "Next" at bounding box center [478, 186] width 53 height 22
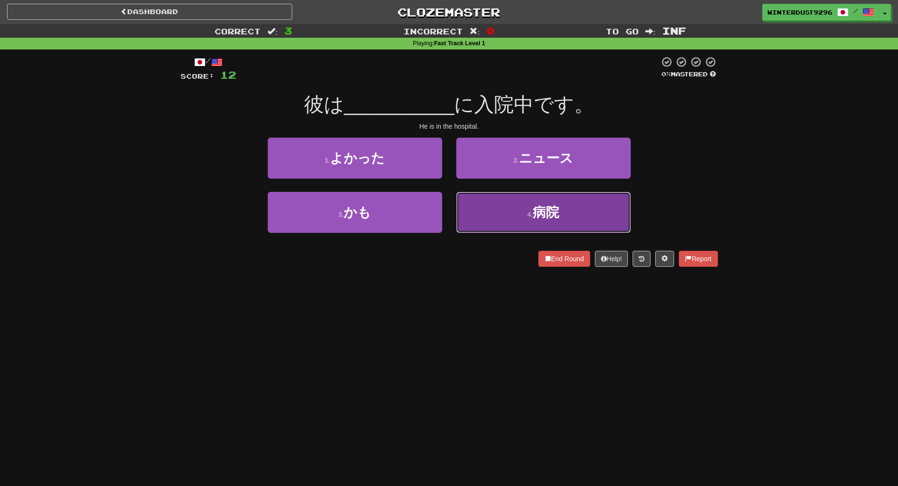
click at [514, 215] on button "4 . 病院" at bounding box center [544, 212] width 175 height 41
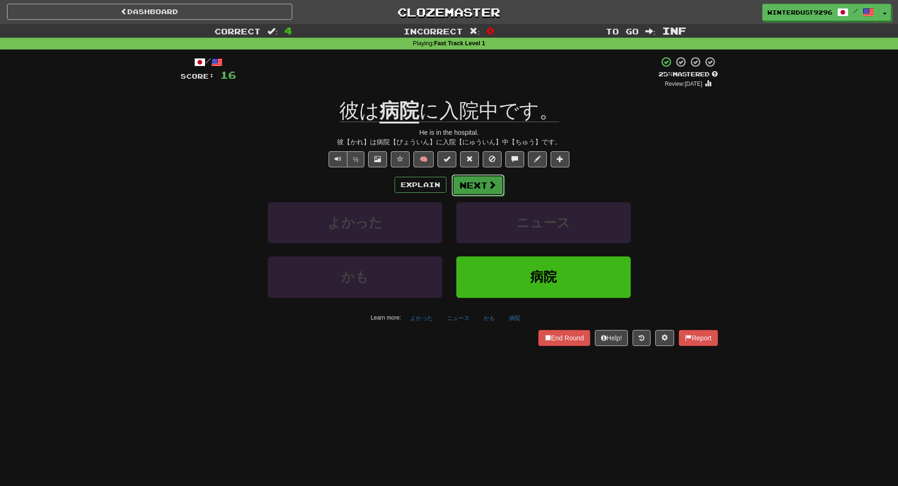
click at [483, 186] on button "Next" at bounding box center [478, 186] width 53 height 22
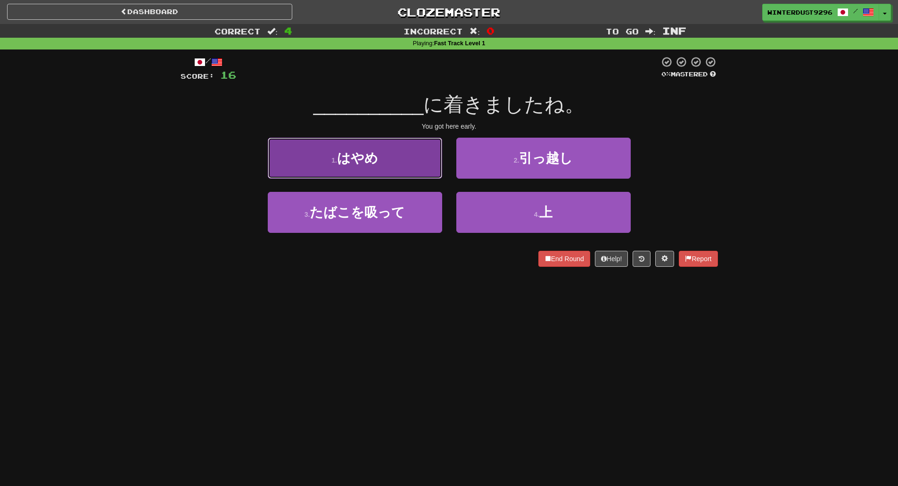
click at [424, 168] on button "1 . はやめ" at bounding box center [355, 158] width 175 height 41
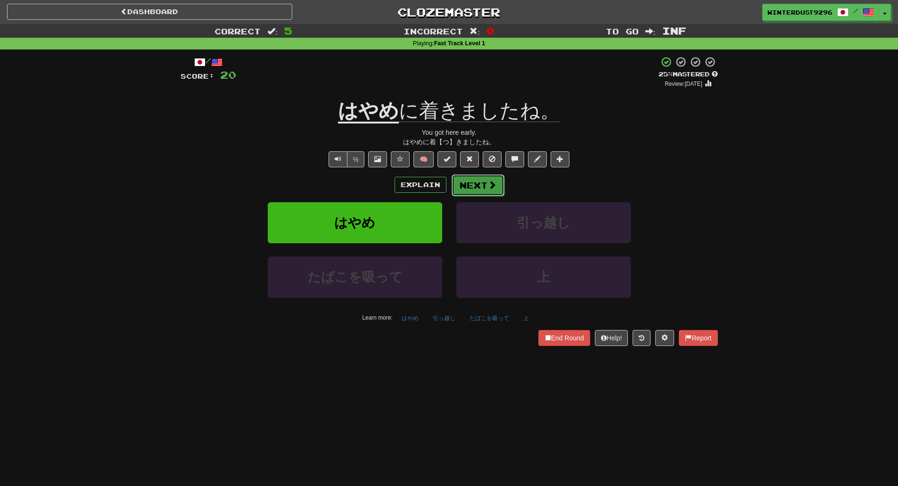
click at [478, 181] on button "Next" at bounding box center [478, 186] width 53 height 22
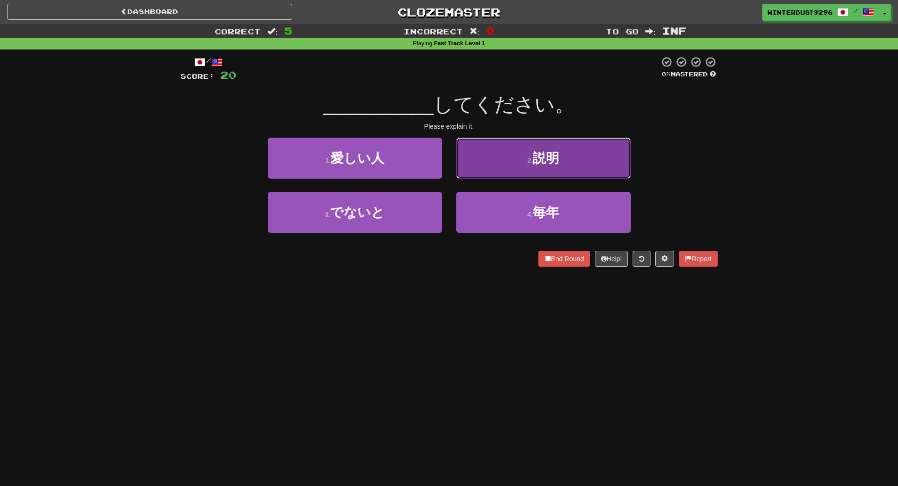
click at [501, 163] on button "2 . 説明" at bounding box center [544, 158] width 175 height 41
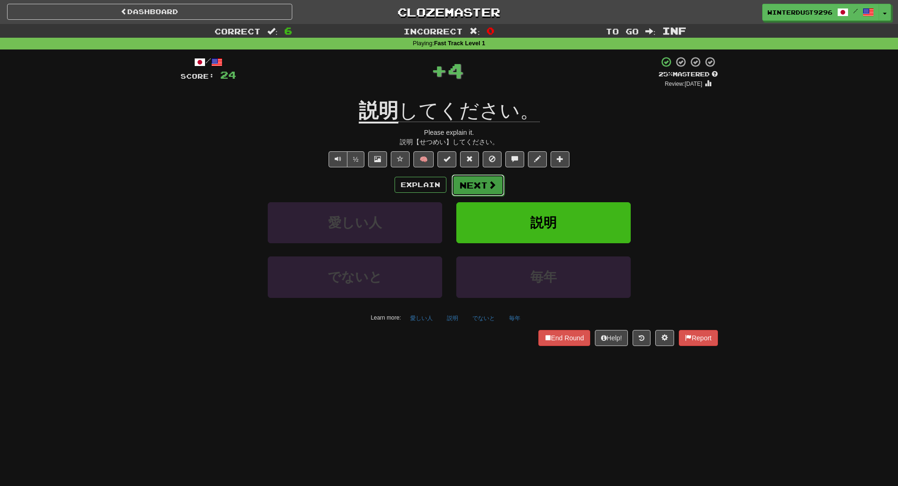
click at [484, 183] on button "Next" at bounding box center [478, 186] width 53 height 22
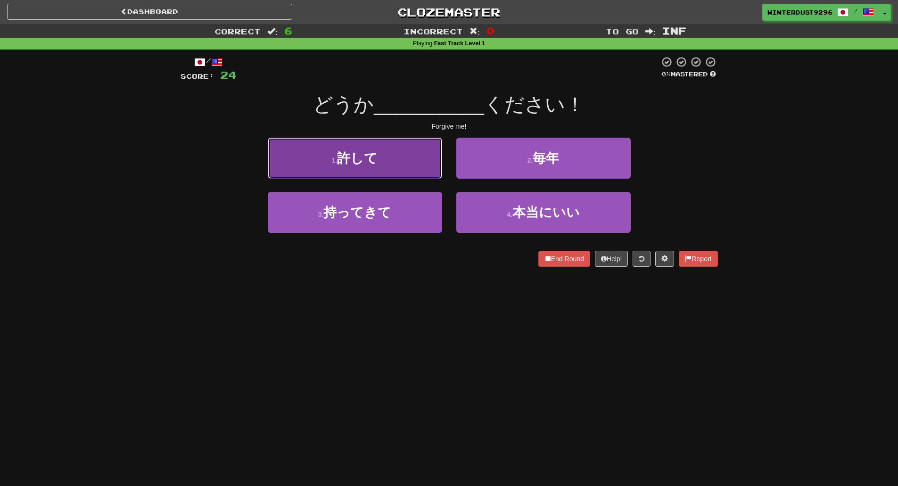
click at [409, 159] on button "1 . 許して" at bounding box center [355, 158] width 175 height 41
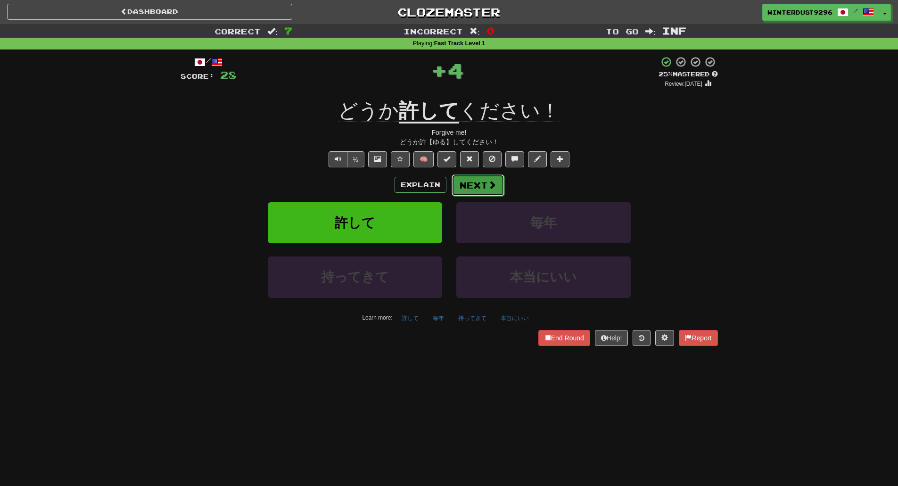
drag, startPoint x: 488, startPoint y: 183, endPoint x: 483, endPoint y: 182, distance: 5.1
click at [483, 182] on button "Next" at bounding box center [478, 186] width 53 height 22
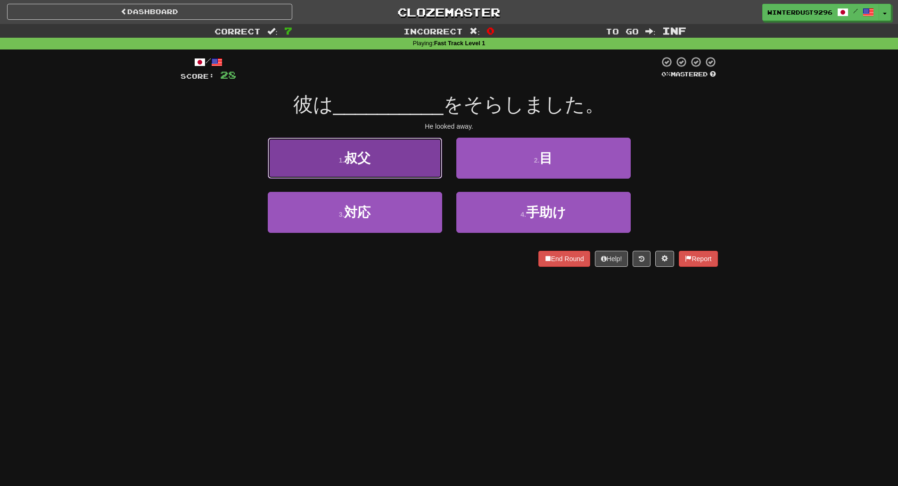
click at [434, 164] on button "1 . 叔父" at bounding box center [355, 158] width 175 height 41
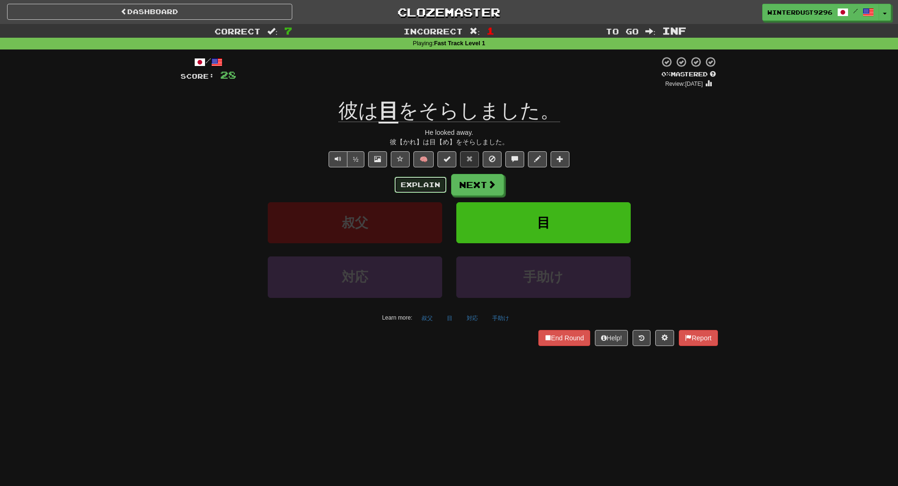
click at [400, 183] on button "Explain" at bounding box center [421, 185] width 52 height 16
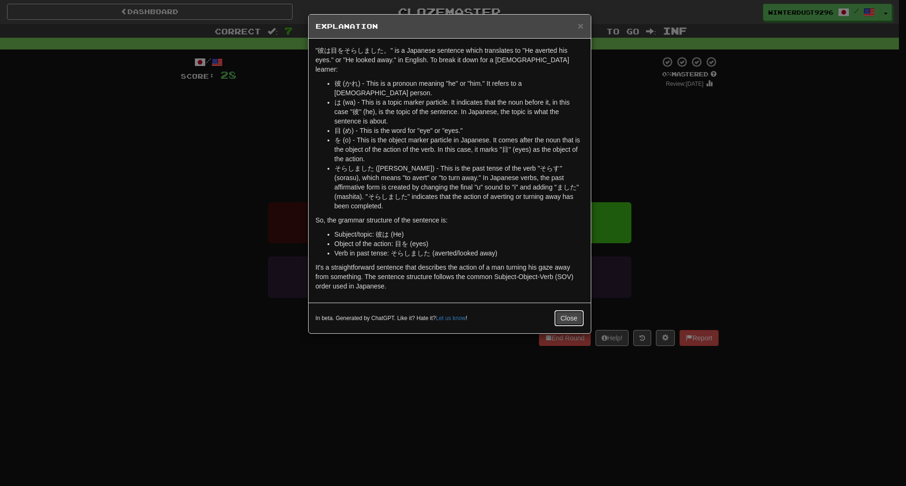
click at [565, 310] on button "Close" at bounding box center [568, 318] width 29 height 16
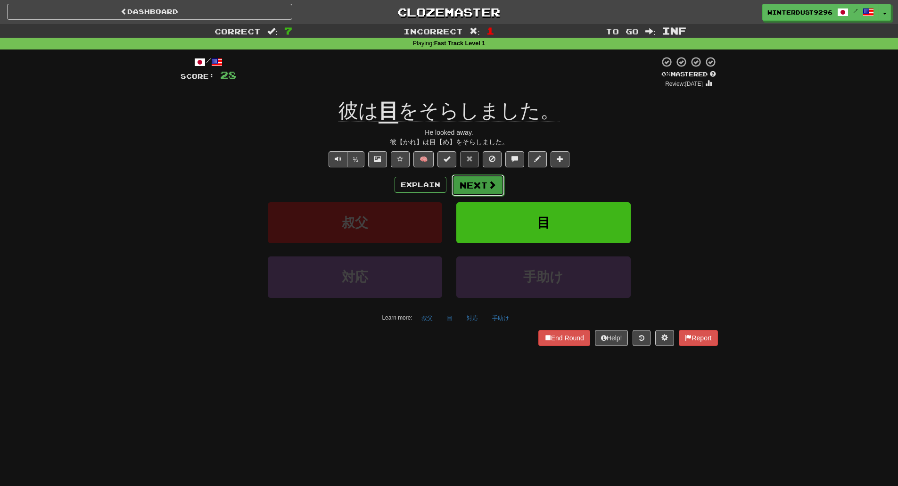
click at [473, 189] on button "Next" at bounding box center [478, 186] width 53 height 22
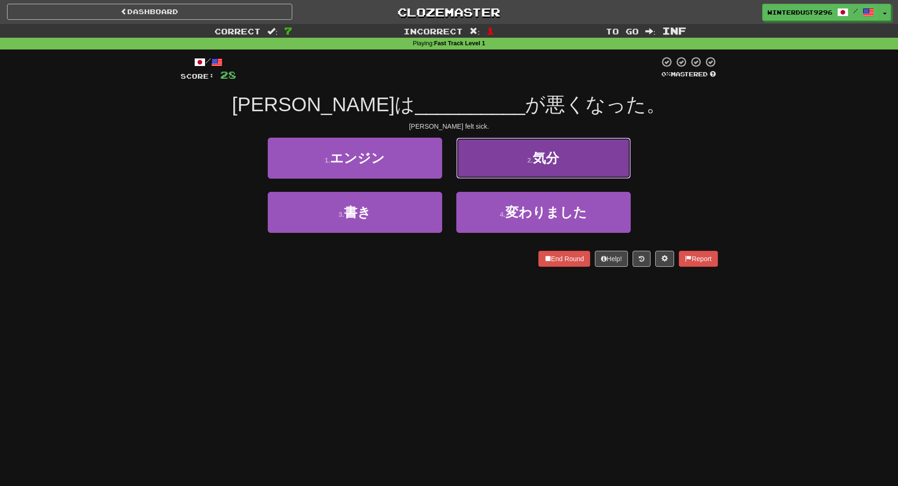
click at [548, 175] on button "2 . 気分" at bounding box center [544, 158] width 175 height 41
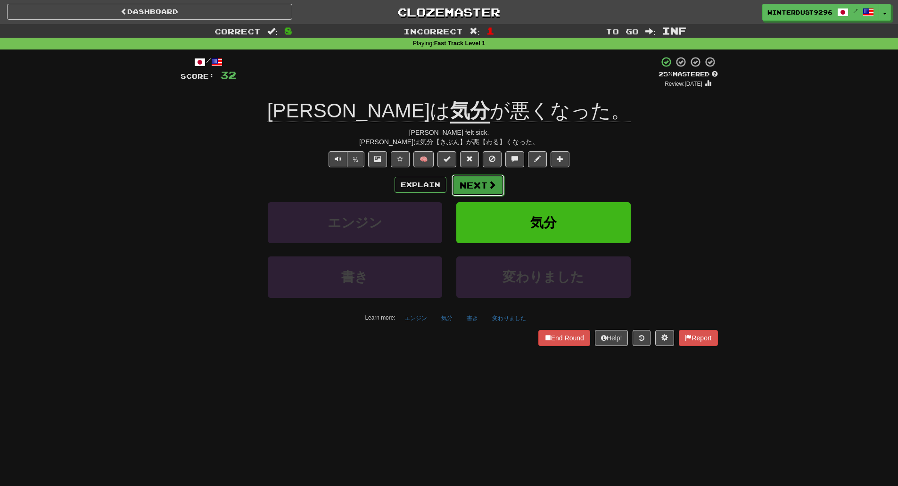
click at [490, 183] on span at bounding box center [492, 185] width 8 height 8
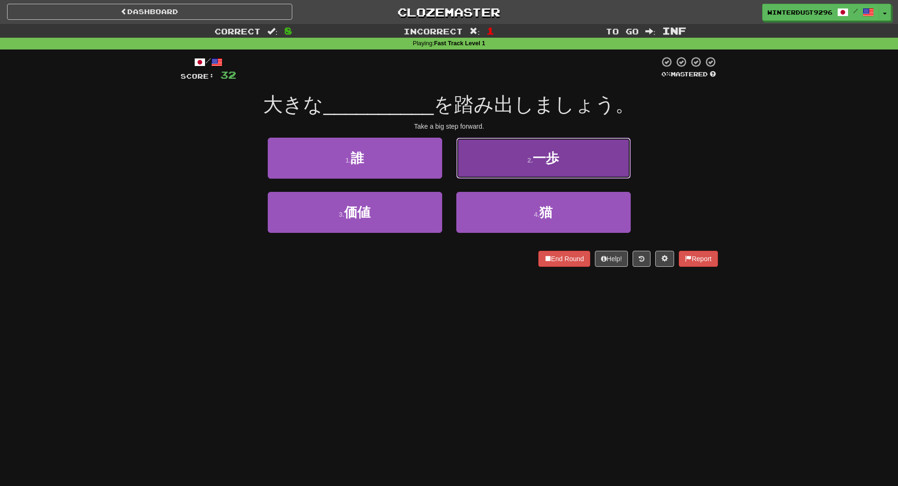
click at [591, 169] on button "2 . 一歩" at bounding box center [544, 158] width 175 height 41
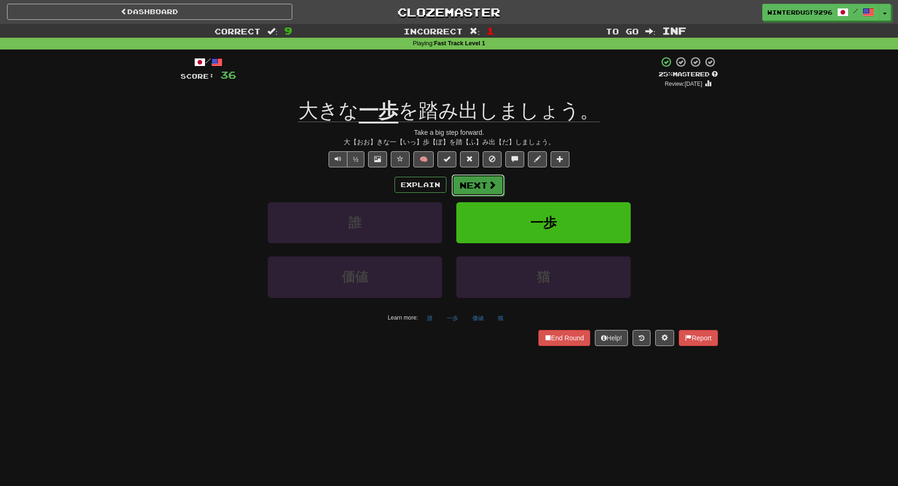
click at [484, 189] on button "Next" at bounding box center [478, 186] width 53 height 22
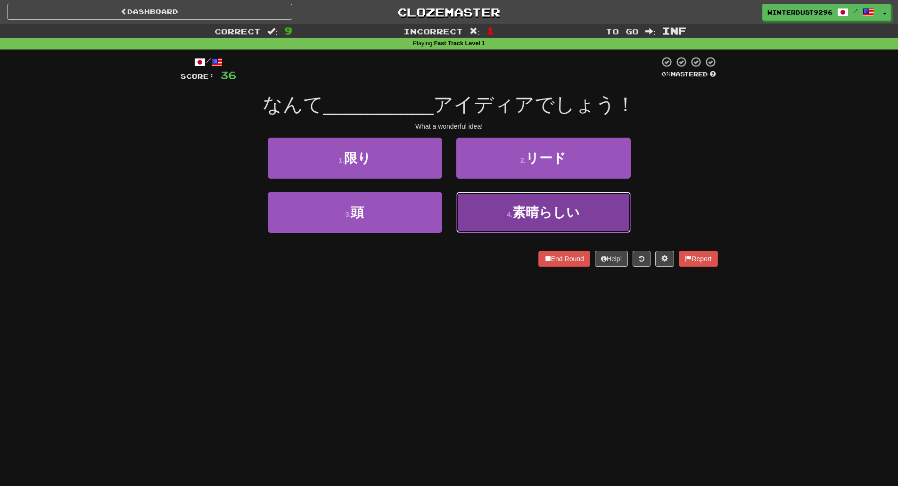
click at [503, 223] on button "4 . 素晴らしい" at bounding box center [544, 212] width 175 height 41
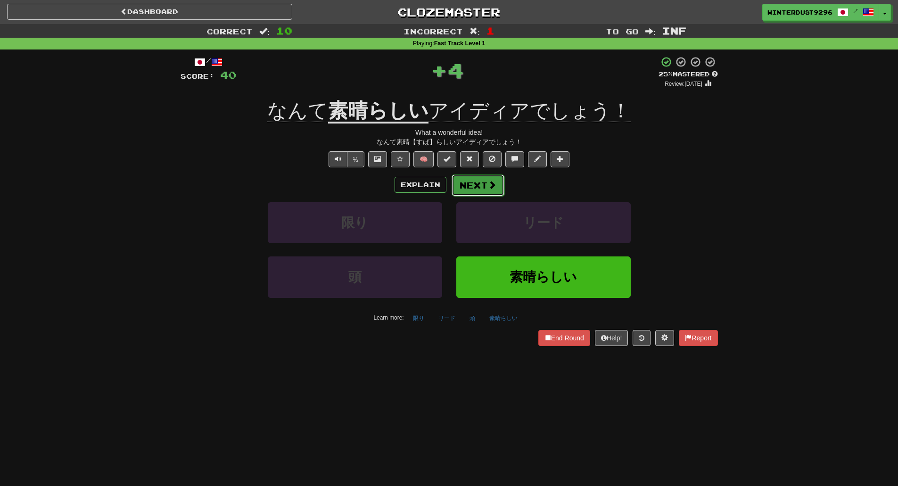
click at [488, 187] on span at bounding box center [492, 185] width 8 height 8
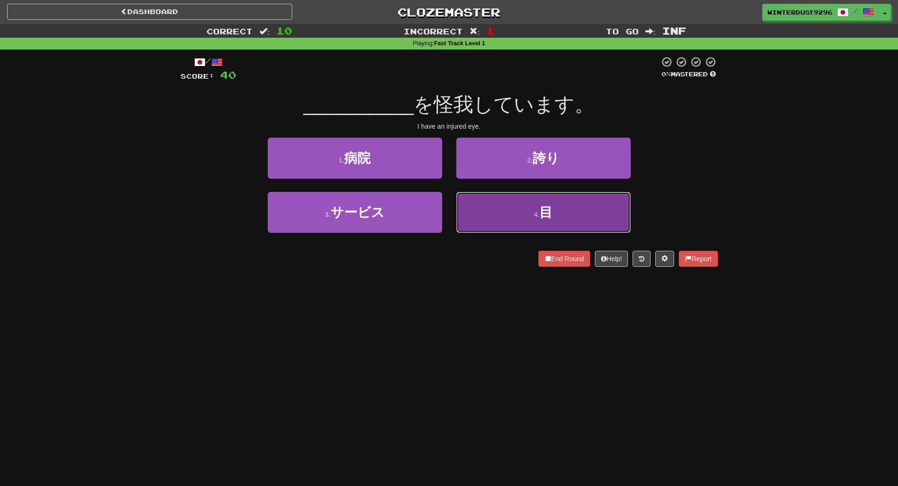
click at [495, 224] on button "4 . 目" at bounding box center [544, 212] width 175 height 41
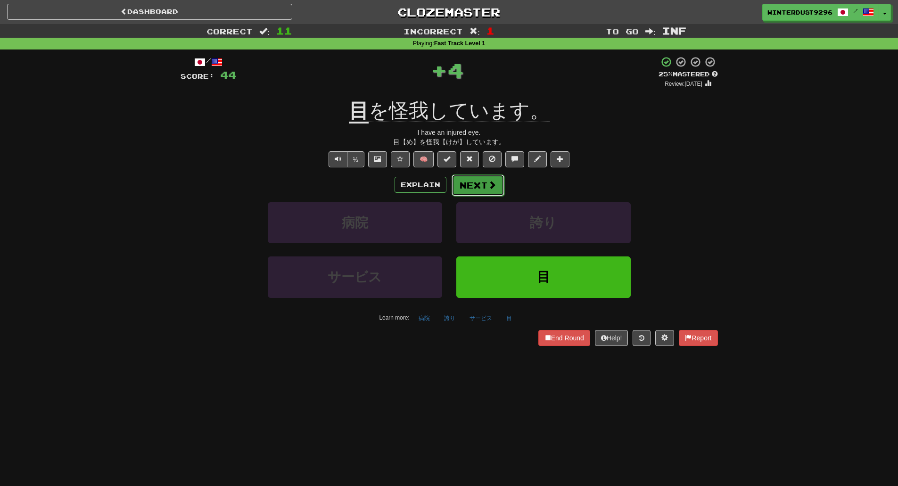
click at [478, 185] on button "Next" at bounding box center [478, 186] width 53 height 22
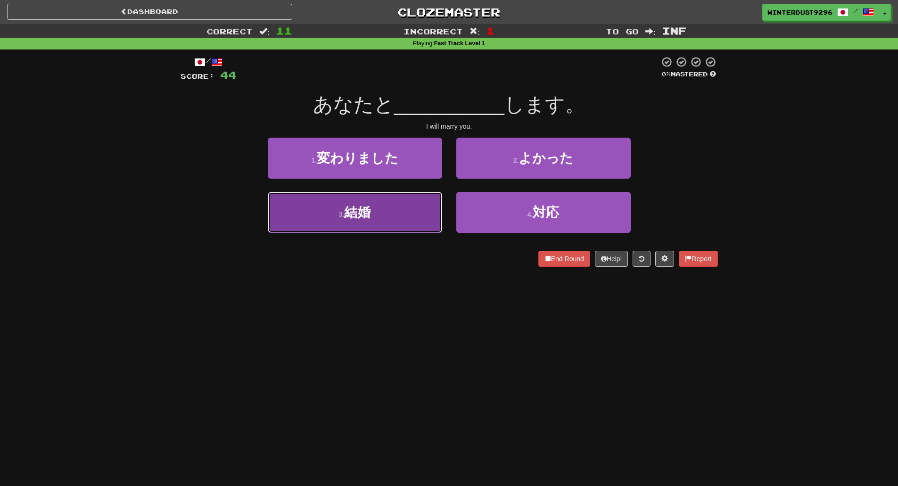
click at [417, 208] on button "3 . 結婚" at bounding box center [355, 212] width 175 height 41
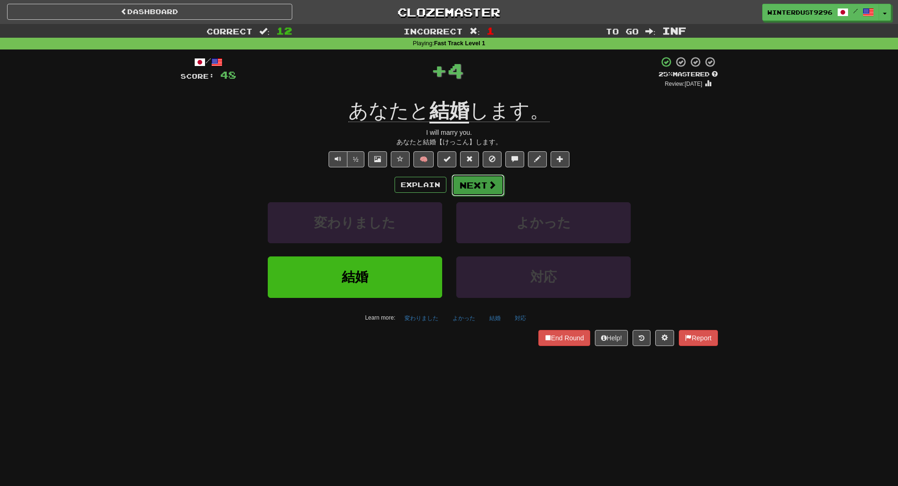
click at [493, 193] on button "Next" at bounding box center [478, 186] width 53 height 22
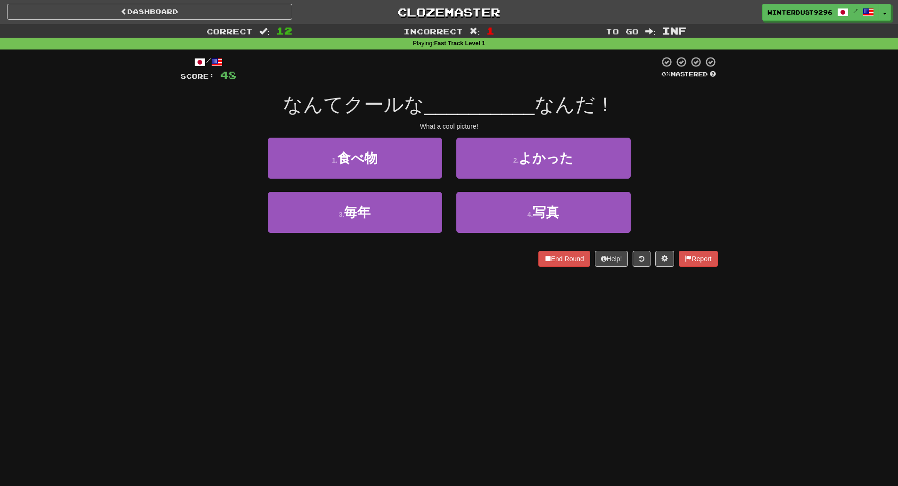
drag, startPoint x: 493, startPoint y: 193, endPoint x: 343, endPoint y: 284, distance: 175.2
click at [342, 284] on div "Dashboard Clozemaster WinterDust9296 / Toggle Dropdown Dashboard Leaderboard Ac…" at bounding box center [449, 243] width 898 height 486
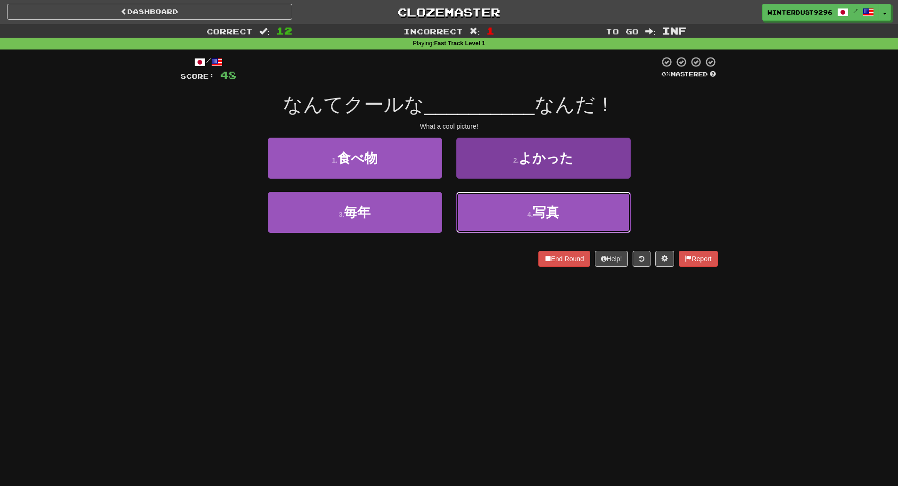
click at [508, 220] on button "4 . 写真" at bounding box center [544, 212] width 175 height 41
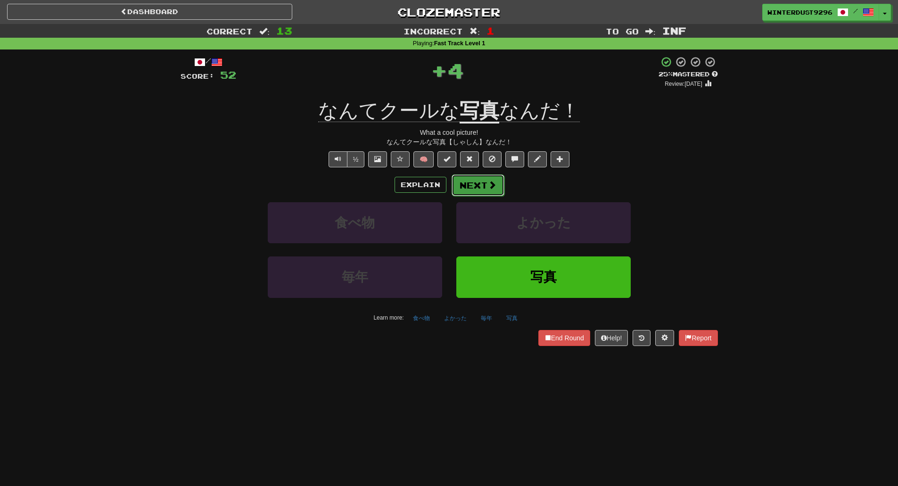
click at [475, 190] on button "Next" at bounding box center [478, 186] width 53 height 22
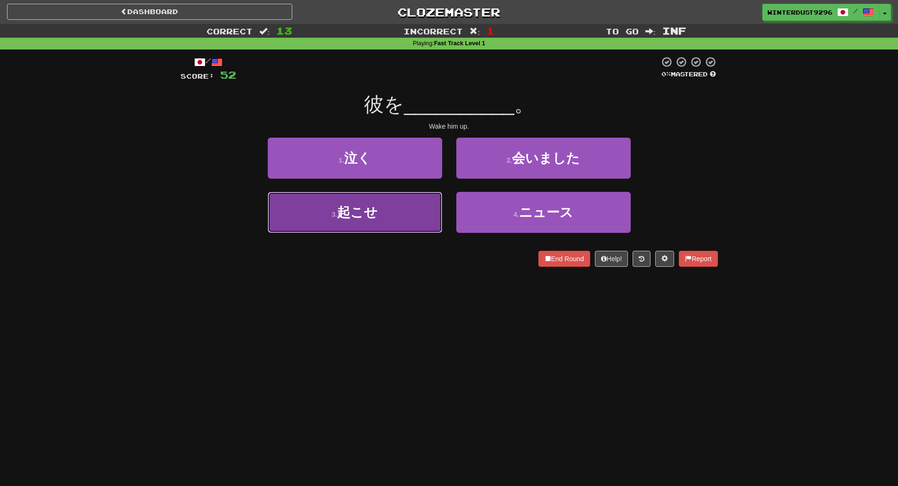
click at [417, 208] on button "3 . 起こせ" at bounding box center [355, 212] width 175 height 41
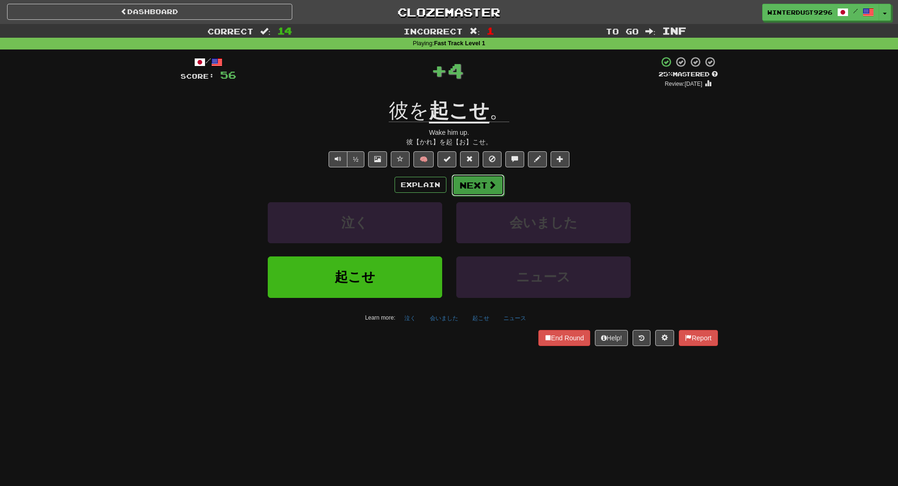
click at [482, 185] on button "Next" at bounding box center [478, 186] width 53 height 22
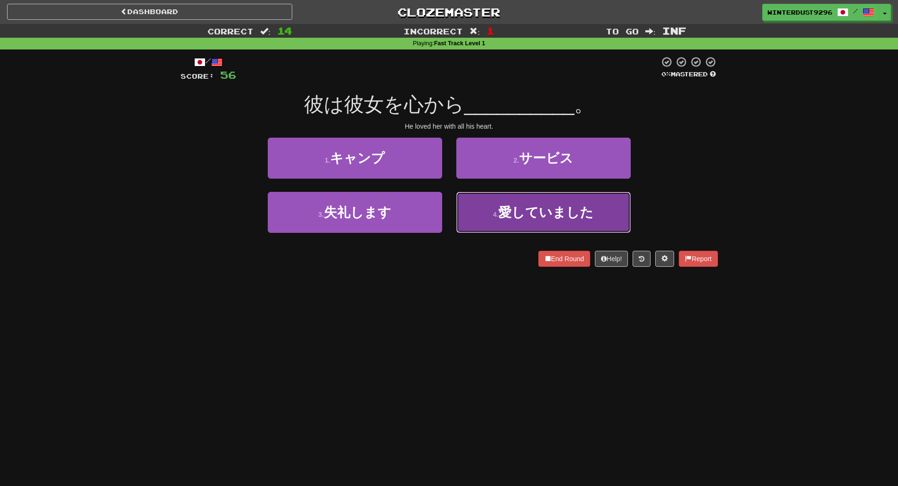
click at [512, 217] on span "愛していました" at bounding box center [546, 212] width 95 height 15
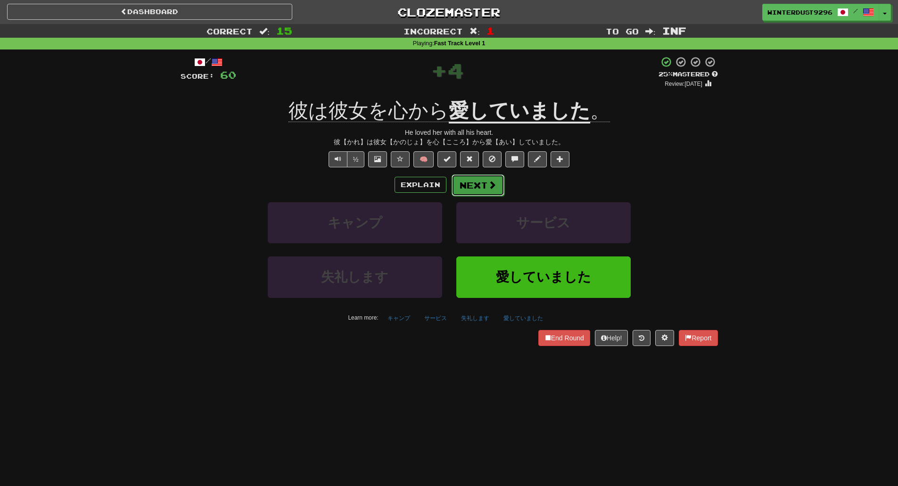
click at [481, 189] on button "Next" at bounding box center [478, 186] width 53 height 22
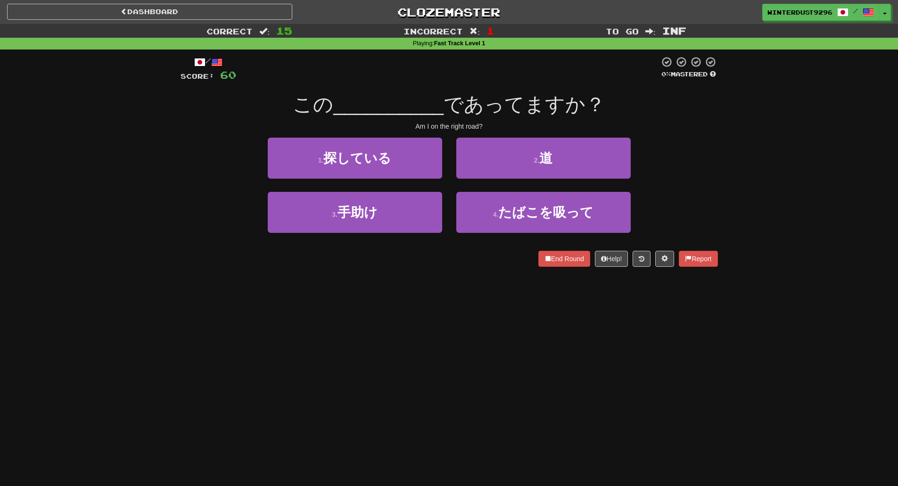
drag, startPoint x: 510, startPoint y: 172, endPoint x: 684, endPoint y: 155, distance: 174.9
click at [737, 155] on div "Correct : 15 Incorrect : 1 To go : Inf Playing : Fast Track Level 1 / Score: 60…" at bounding box center [449, 152] width 898 height 256
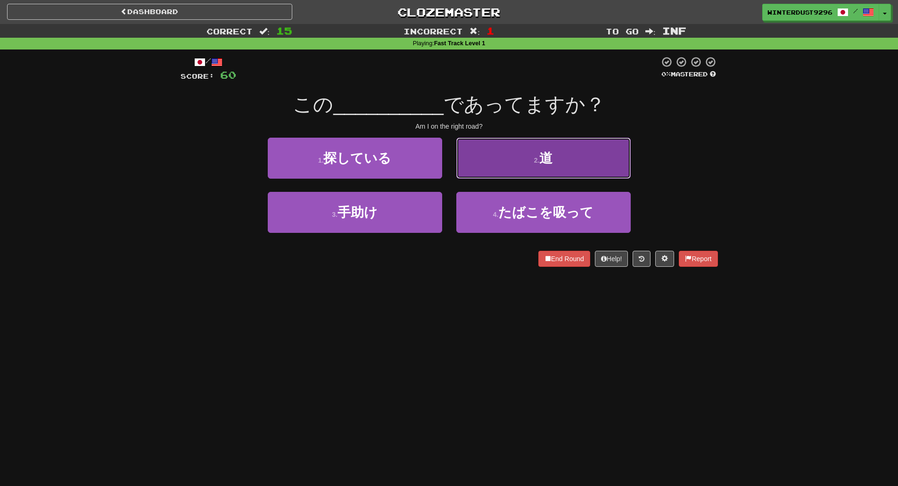
click at [582, 159] on button "2 . 道" at bounding box center [544, 158] width 175 height 41
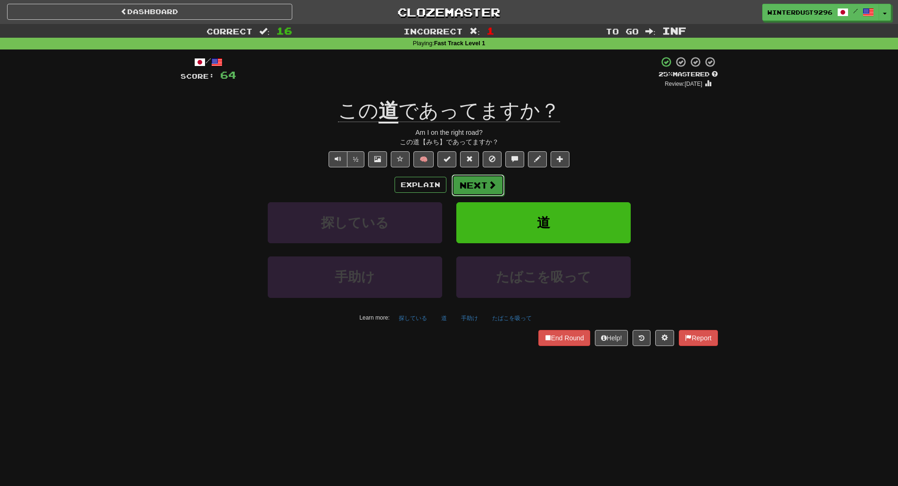
click at [473, 180] on button "Next" at bounding box center [478, 186] width 53 height 22
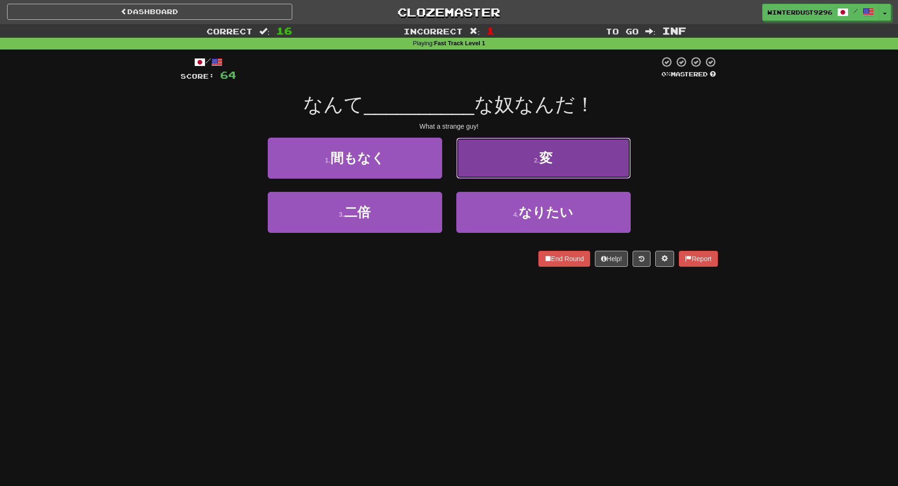
click at [509, 172] on button "2 . 変" at bounding box center [544, 158] width 175 height 41
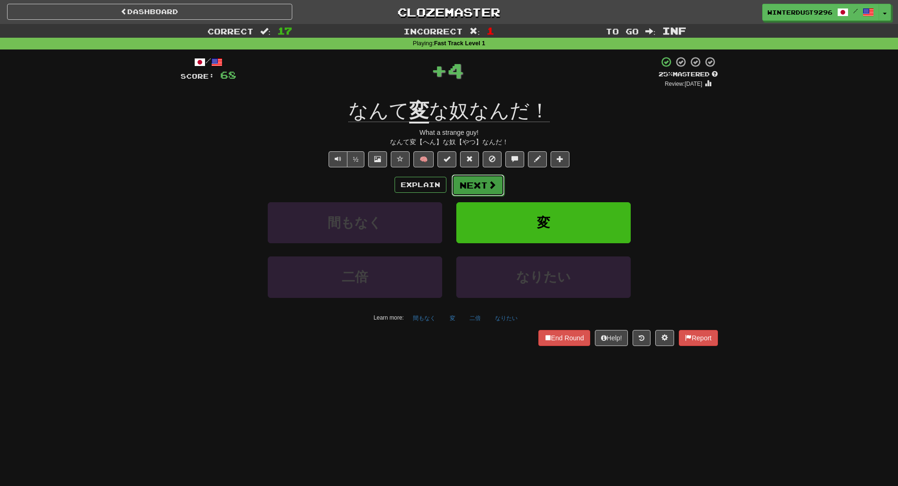
click at [474, 183] on button "Next" at bounding box center [478, 186] width 53 height 22
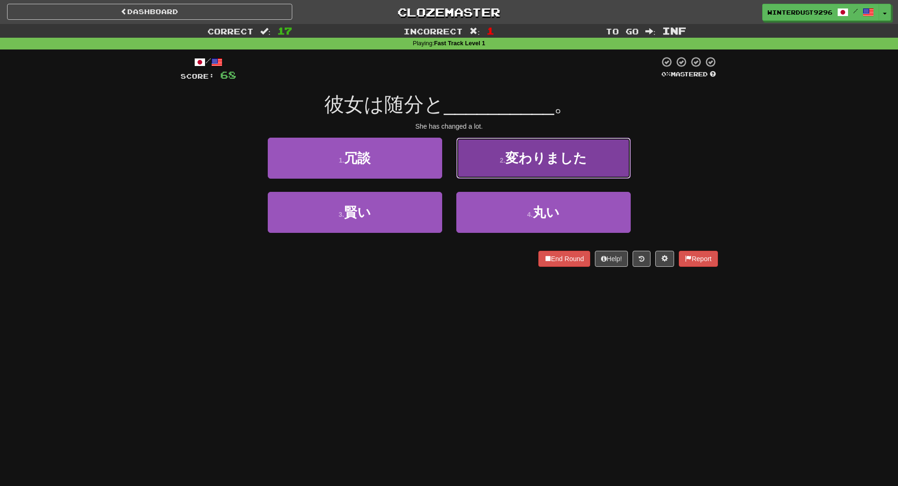
click at [556, 169] on button "2 . 変わりました" at bounding box center [544, 158] width 175 height 41
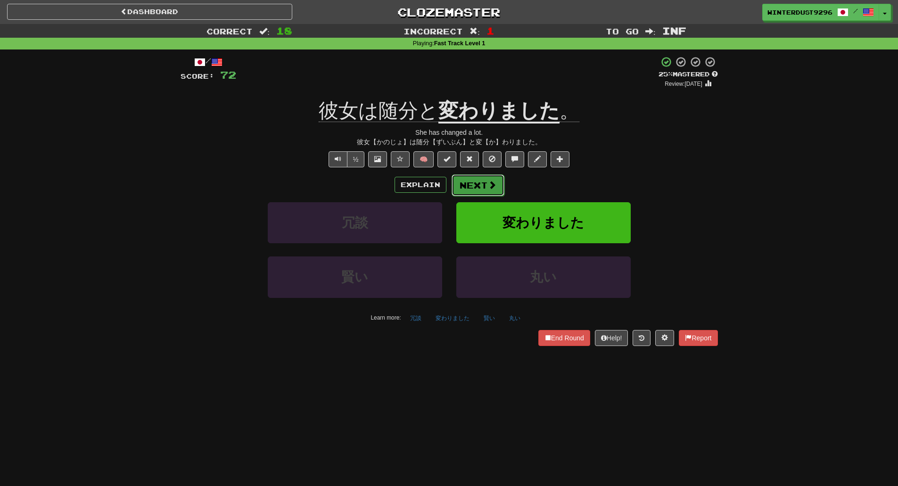
click at [484, 191] on button "Next" at bounding box center [478, 186] width 53 height 22
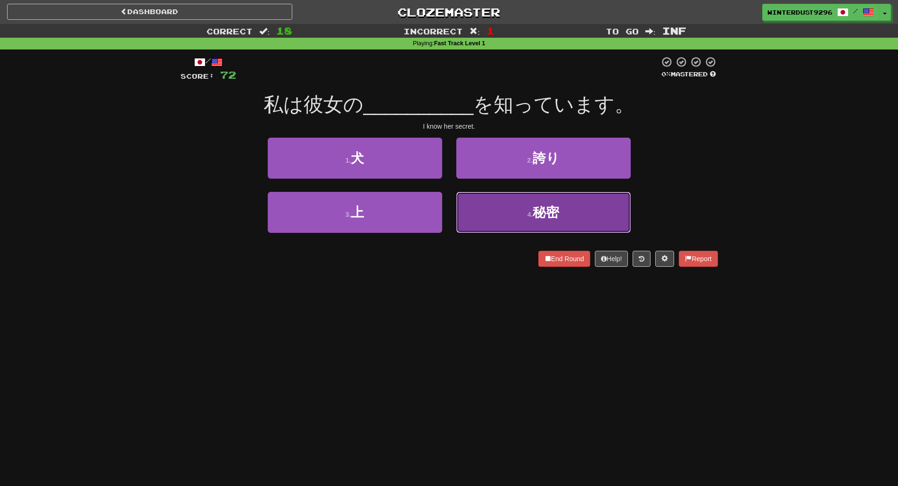
click at [567, 220] on button "4 . 秘密" at bounding box center [544, 212] width 175 height 41
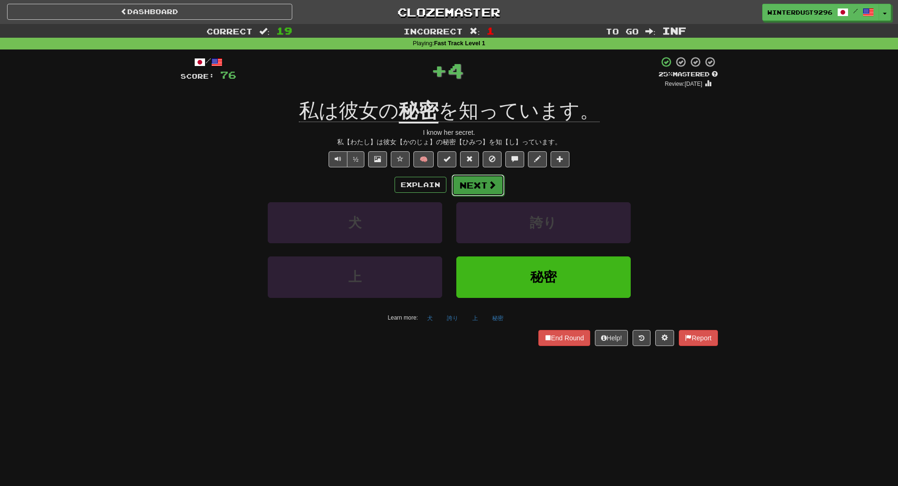
click at [482, 184] on button "Next" at bounding box center [478, 186] width 53 height 22
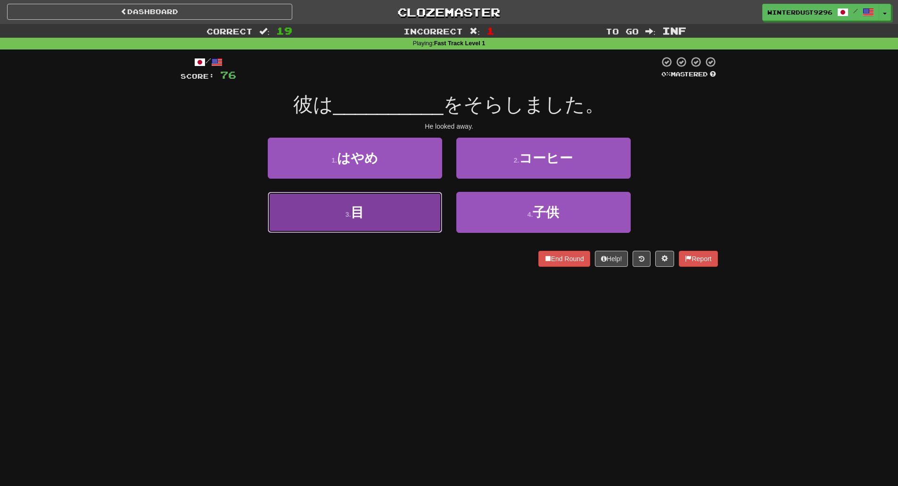
click at [419, 220] on button "3 . 目" at bounding box center [355, 212] width 175 height 41
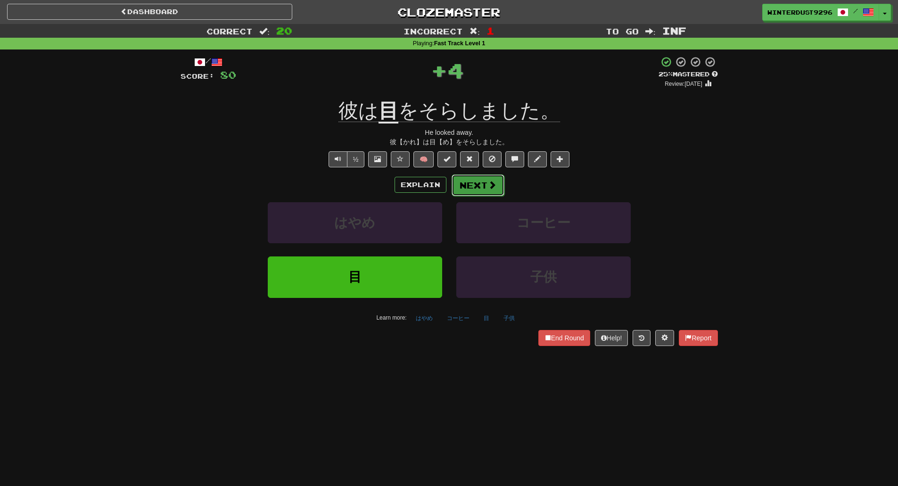
click at [490, 185] on span at bounding box center [492, 185] width 8 height 8
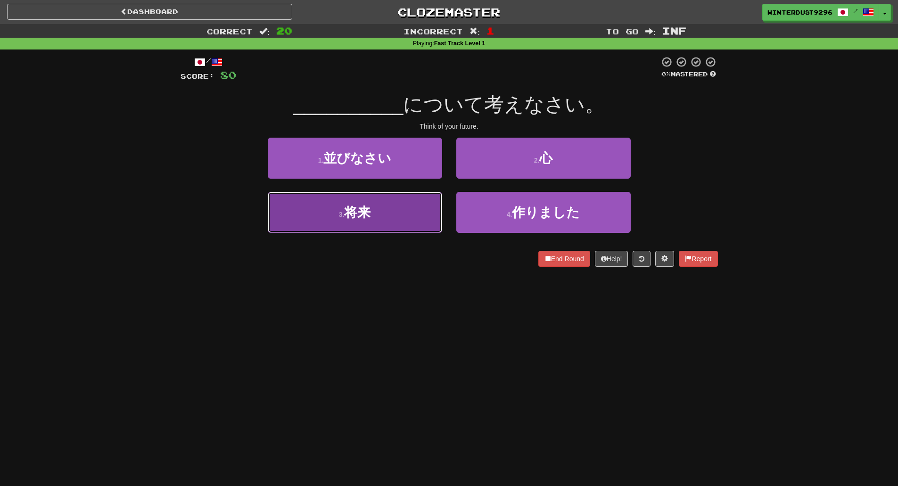
click at [383, 221] on button "3 . 将来" at bounding box center [355, 212] width 175 height 41
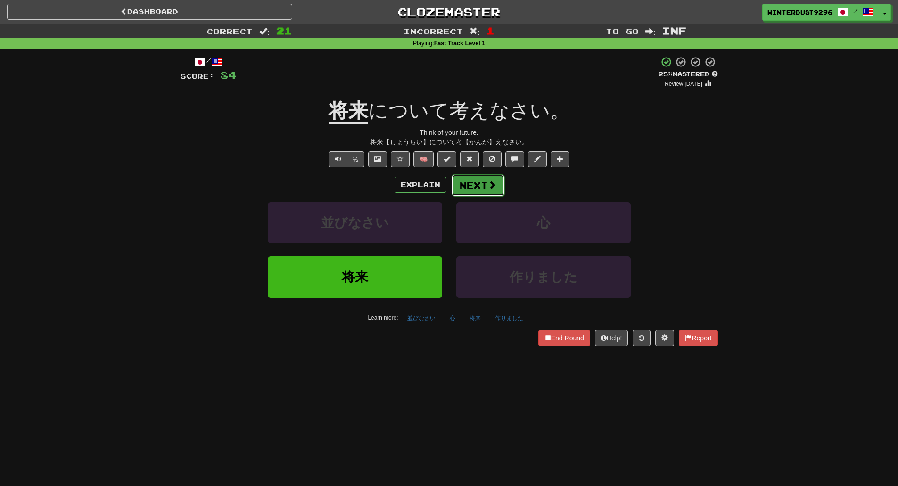
click at [490, 187] on span at bounding box center [492, 185] width 8 height 8
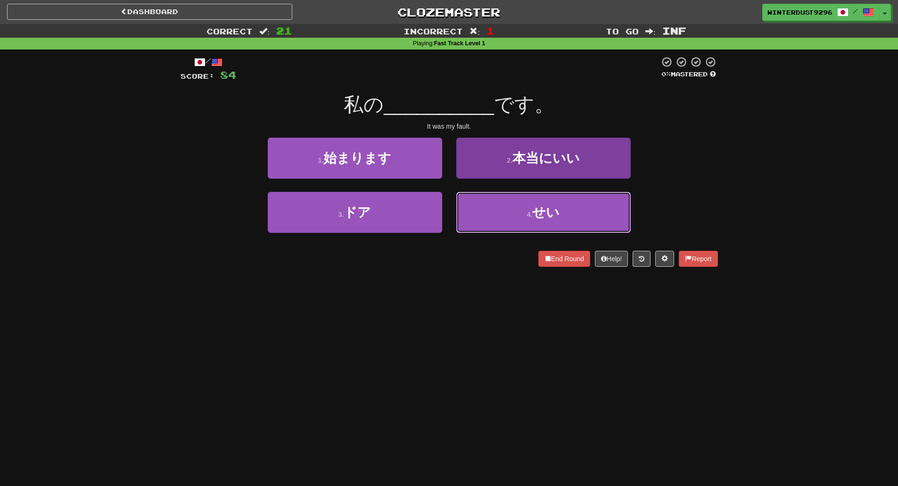
click at [510, 217] on button "4 . せい" at bounding box center [544, 212] width 175 height 41
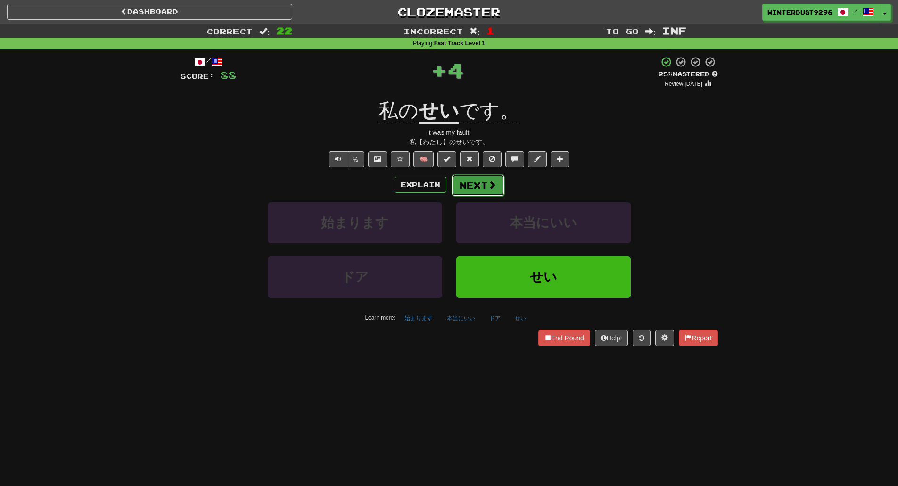
click at [480, 187] on button "Next" at bounding box center [478, 186] width 53 height 22
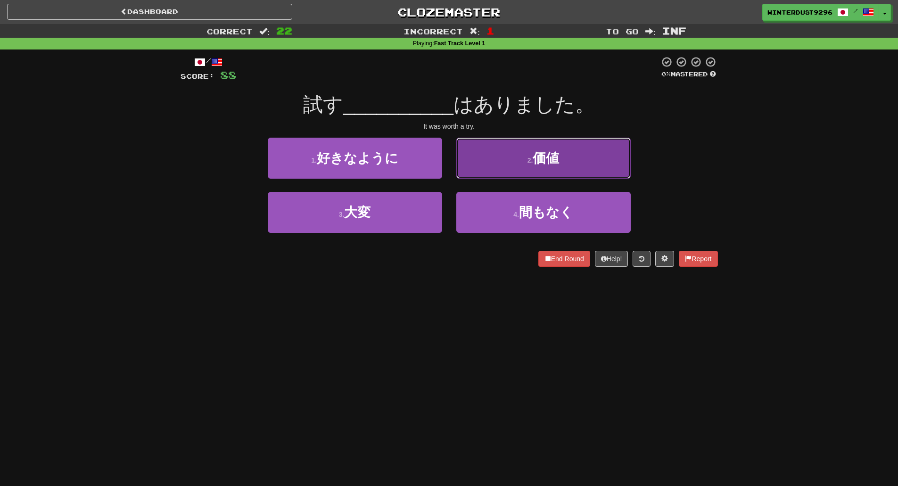
click at [493, 172] on button "2 . 価値" at bounding box center [544, 158] width 175 height 41
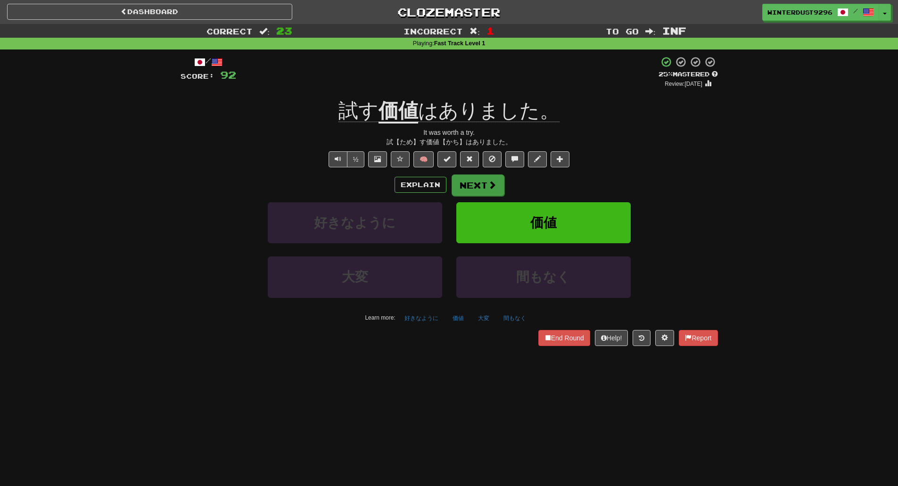
drag, startPoint x: 481, startPoint y: 186, endPoint x: 723, endPoint y: 148, distance: 245.5
click at [736, 147] on div "Correct : 23 Incorrect : 1 To go : Inf Playing : Fast Track Level 1 / Score: 92…" at bounding box center [449, 191] width 898 height 335
click at [490, 188] on span at bounding box center [492, 185] width 8 height 8
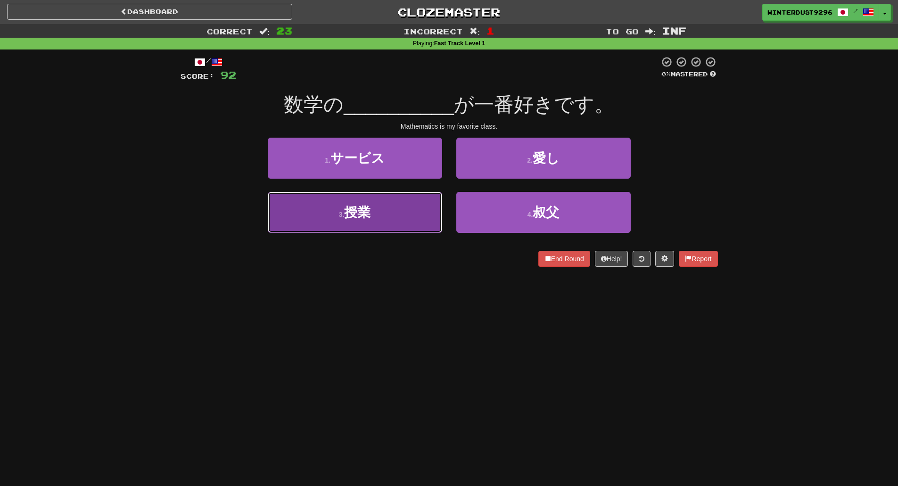
click at [404, 223] on button "3 . 授業" at bounding box center [355, 212] width 175 height 41
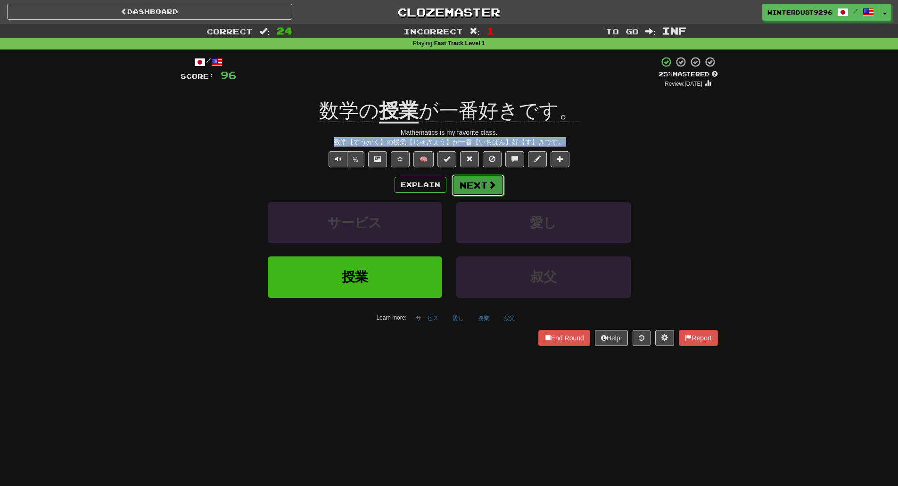
click at [490, 181] on span at bounding box center [492, 185] width 8 height 8
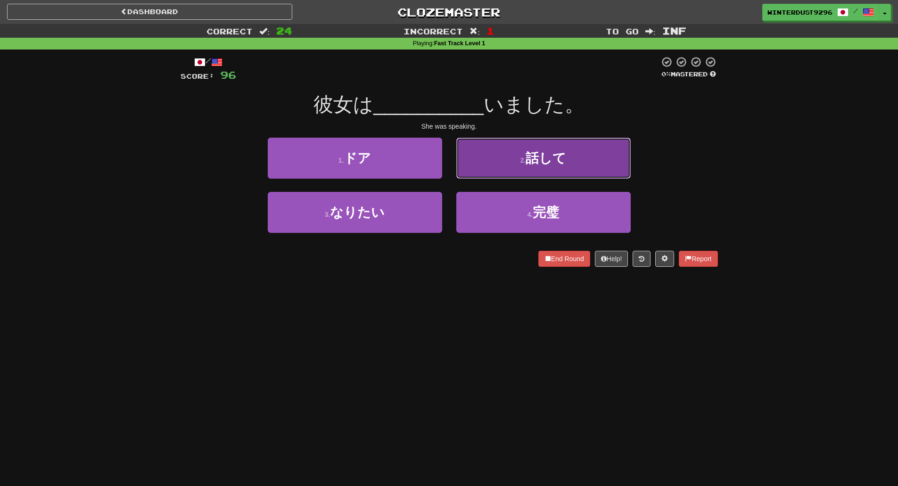
click at [516, 170] on button "2 . 話して" at bounding box center [544, 158] width 175 height 41
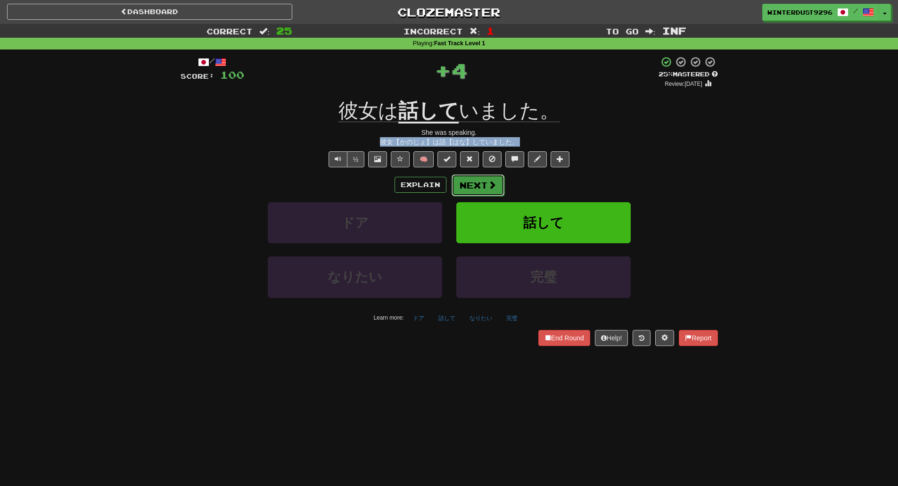
click at [485, 186] on button "Next" at bounding box center [478, 186] width 53 height 22
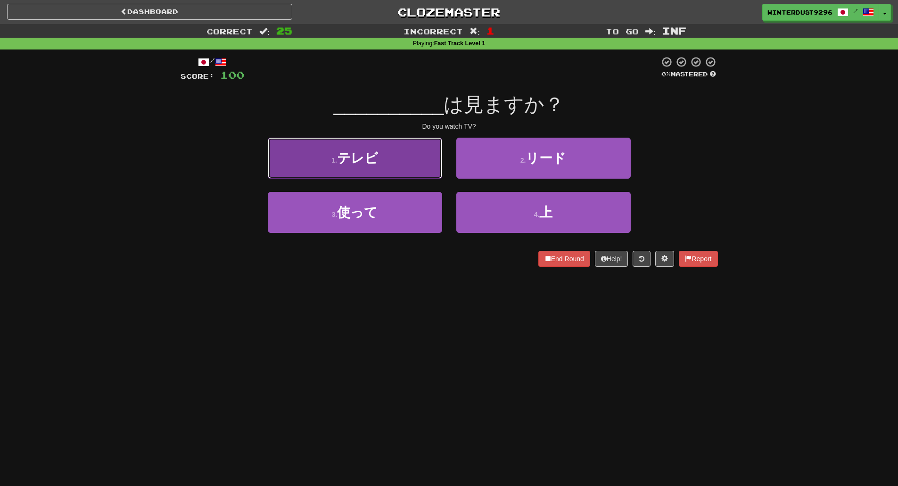
click at [423, 158] on button "1 . テレビ" at bounding box center [355, 158] width 175 height 41
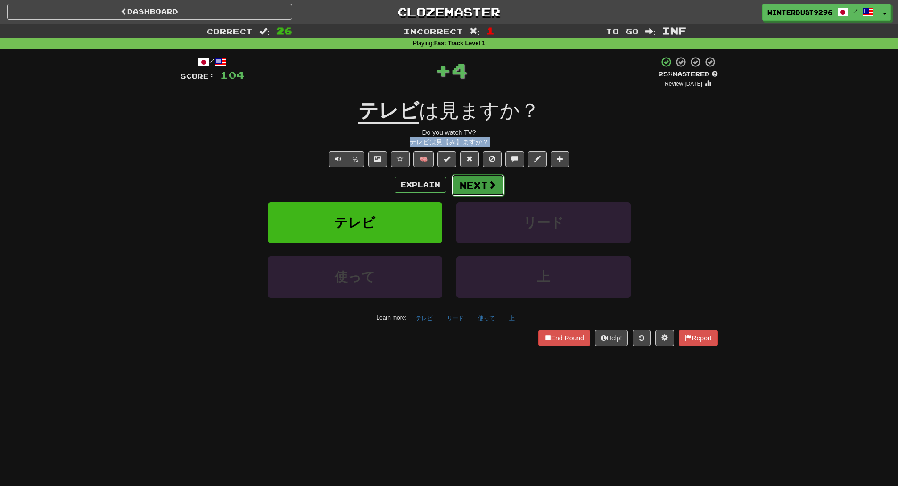
click at [495, 186] on span at bounding box center [492, 185] width 8 height 8
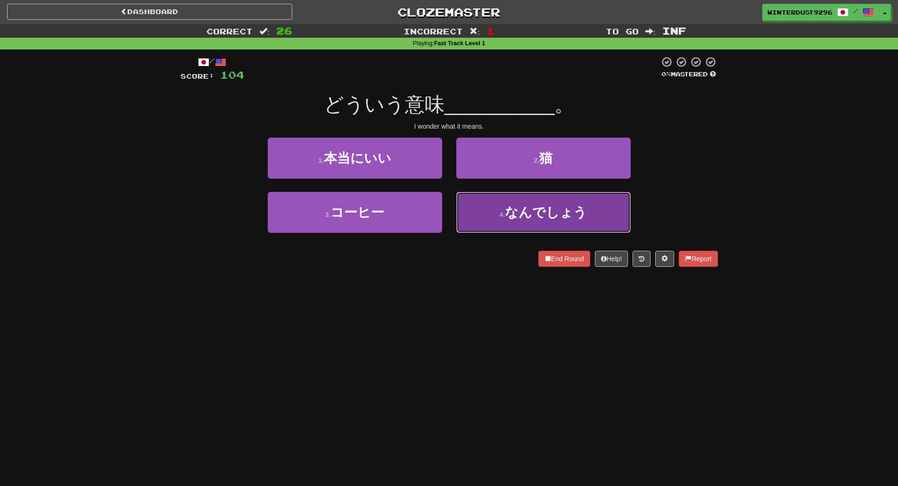
click at [500, 216] on button "4 . なんでしょう" at bounding box center [544, 212] width 175 height 41
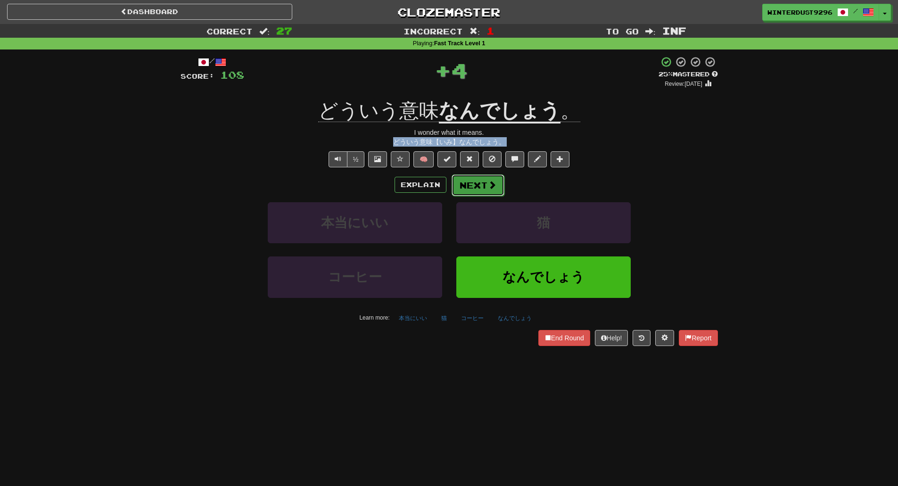
click at [480, 190] on button "Next" at bounding box center [478, 186] width 53 height 22
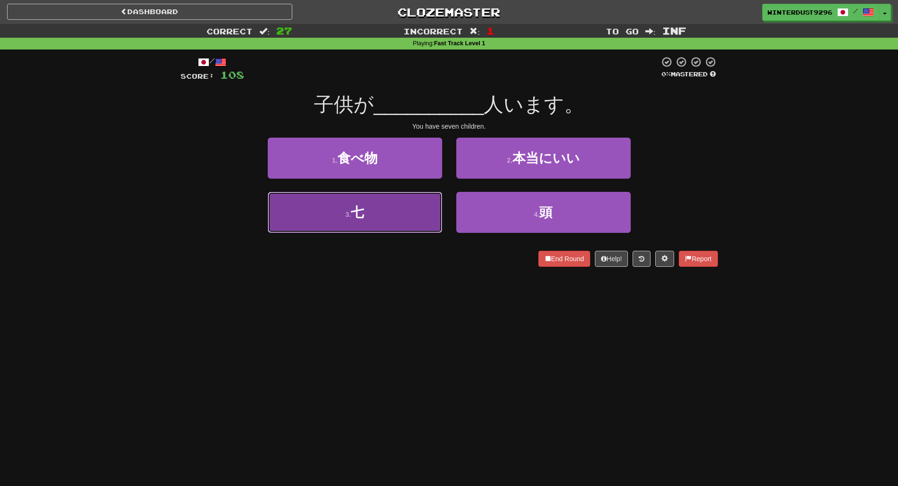
click at [391, 218] on button "3 . 七" at bounding box center [355, 212] width 175 height 41
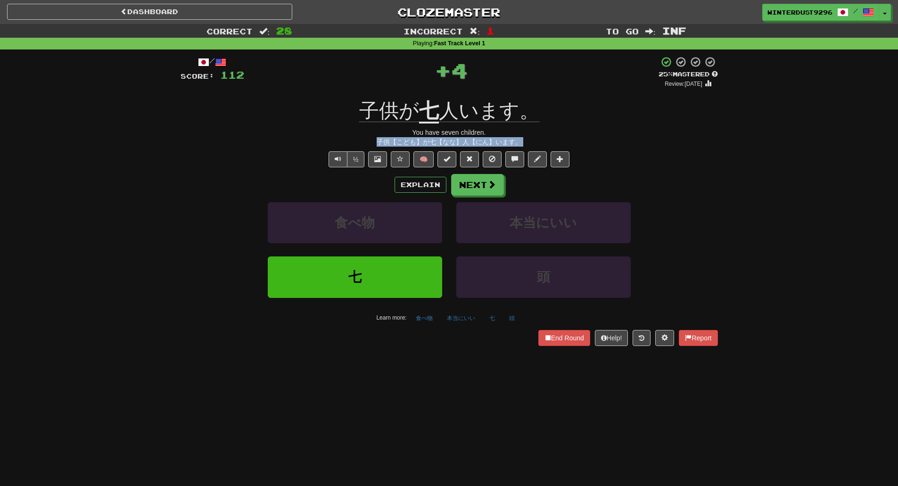
click at [551, 181] on div "Explain Next" at bounding box center [450, 185] width 538 height 22
click at [477, 186] on button "Next" at bounding box center [478, 186] width 53 height 22
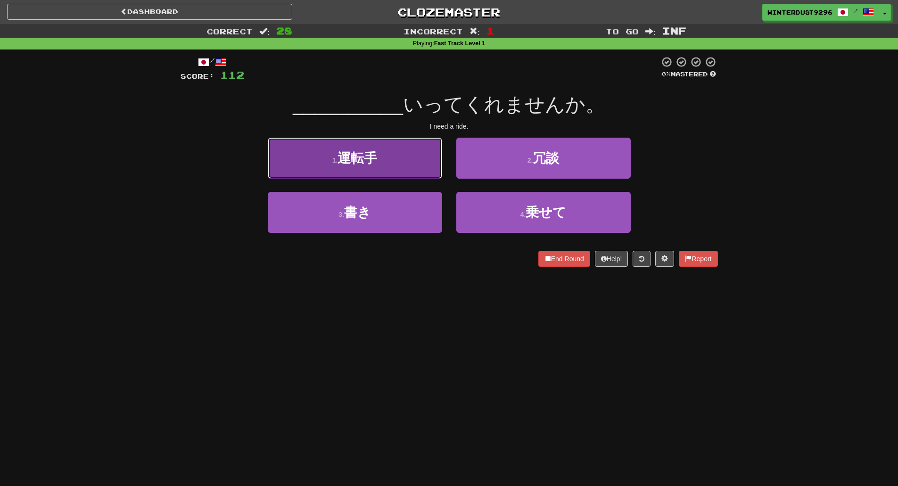
click at [427, 170] on button "1 . 運転手" at bounding box center [355, 158] width 175 height 41
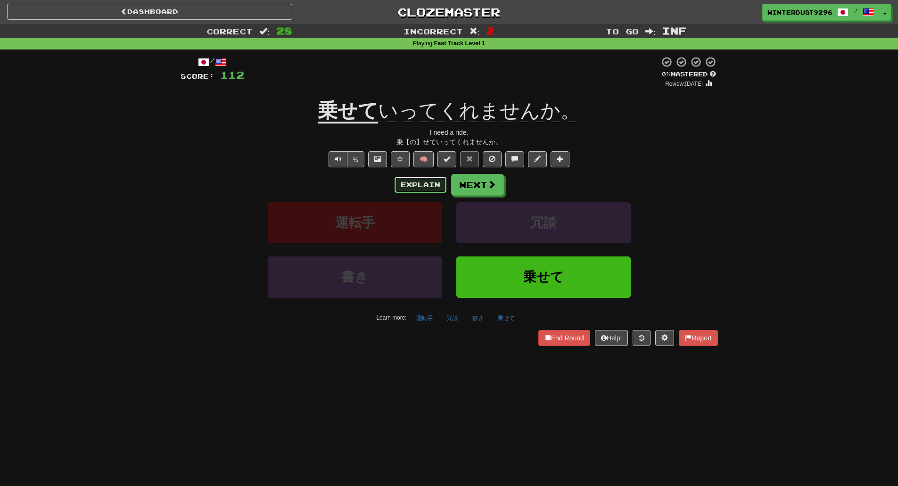
click at [426, 186] on button "Explain" at bounding box center [421, 185] width 52 height 16
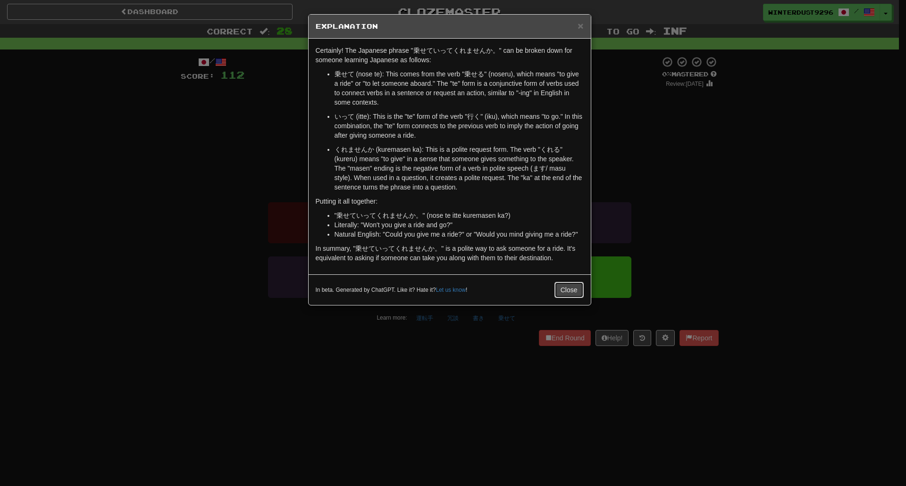
click at [573, 292] on button "Close" at bounding box center [568, 290] width 29 height 16
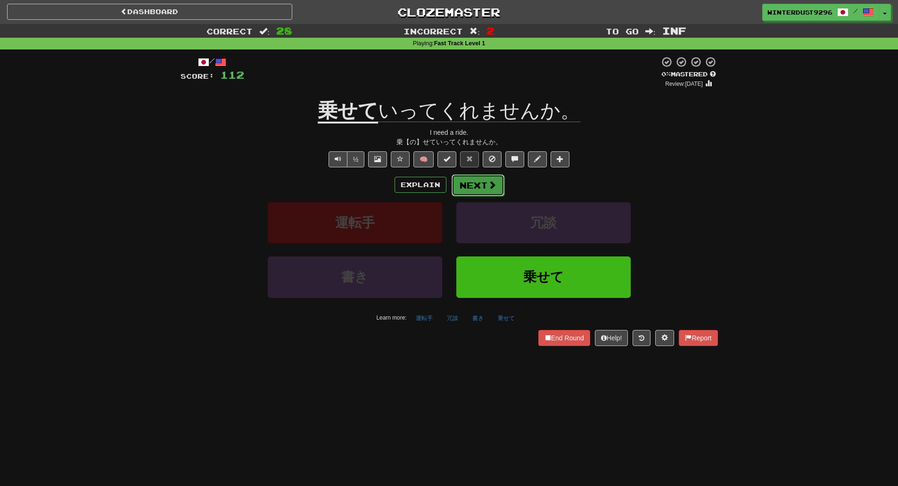
click at [484, 177] on button "Next" at bounding box center [478, 186] width 53 height 22
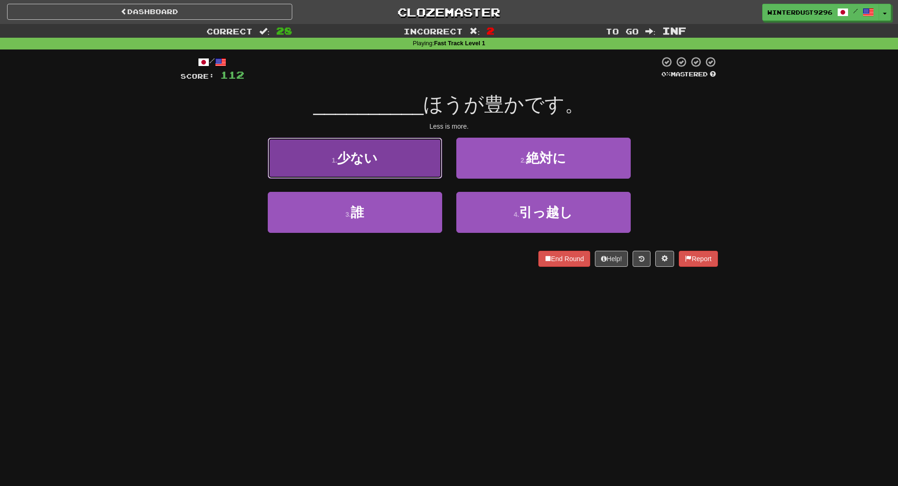
click at [364, 166] on button "1 . 少ない" at bounding box center [355, 158] width 175 height 41
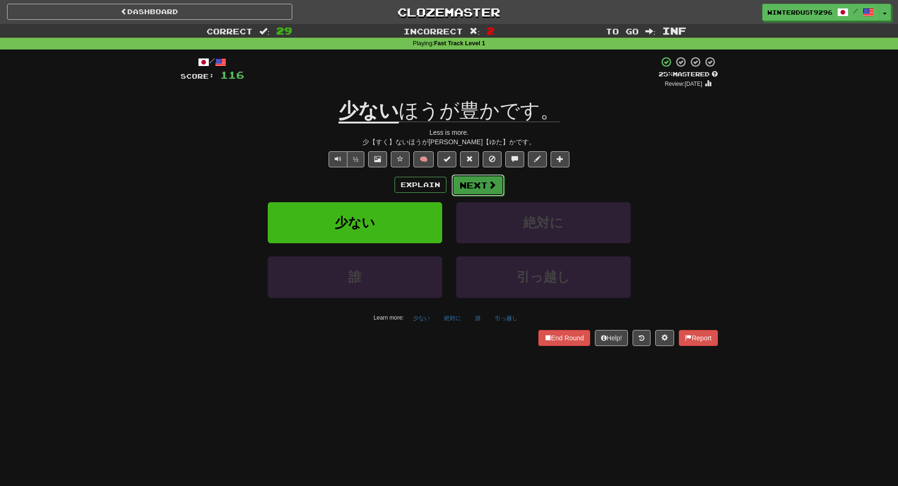
click at [494, 188] on span at bounding box center [492, 185] width 8 height 8
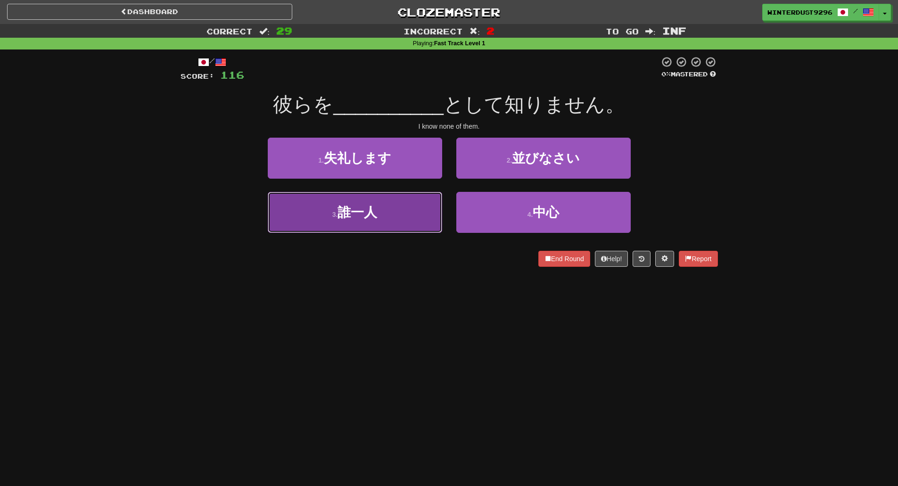
click at [404, 216] on button "3 . 誰一人" at bounding box center [355, 212] width 175 height 41
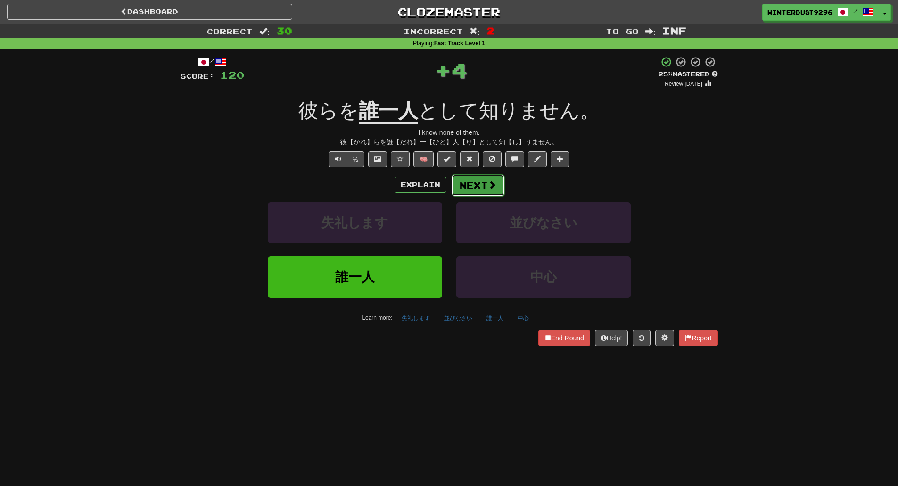
click at [484, 188] on button "Next" at bounding box center [478, 186] width 53 height 22
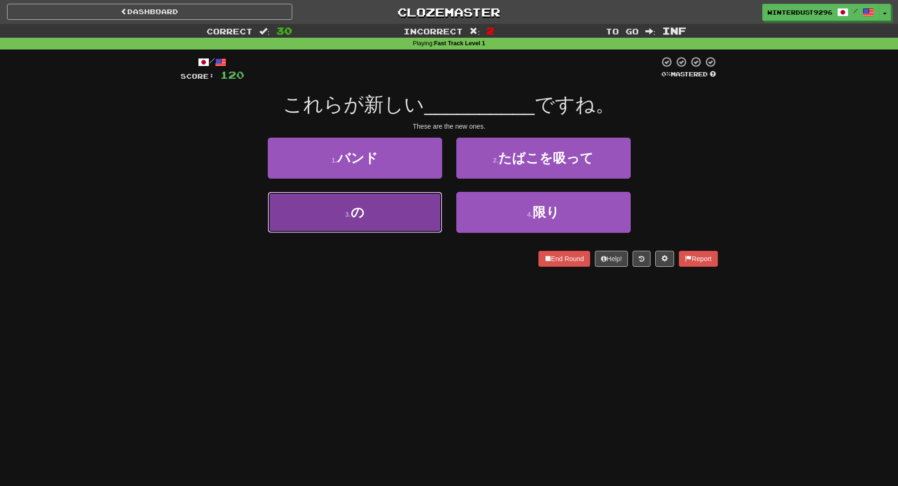
click at [411, 211] on button "3 . の" at bounding box center [355, 212] width 175 height 41
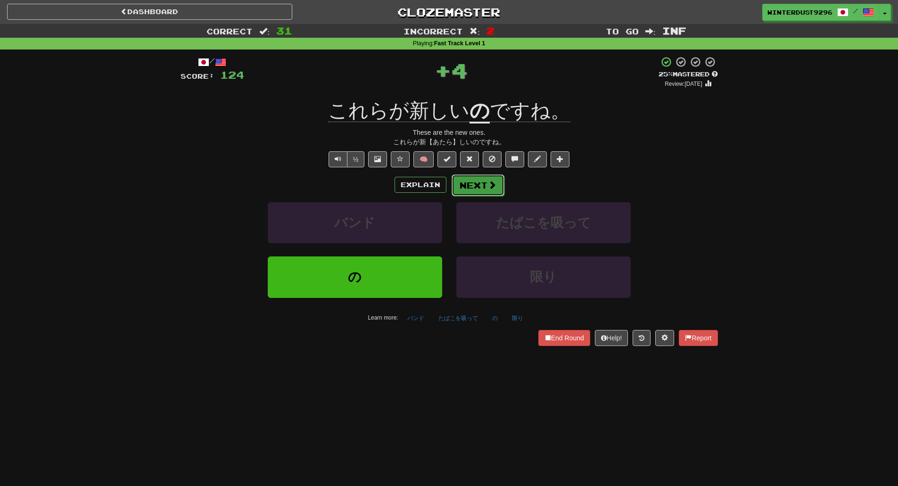
click at [494, 189] on span at bounding box center [492, 185] width 8 height 8
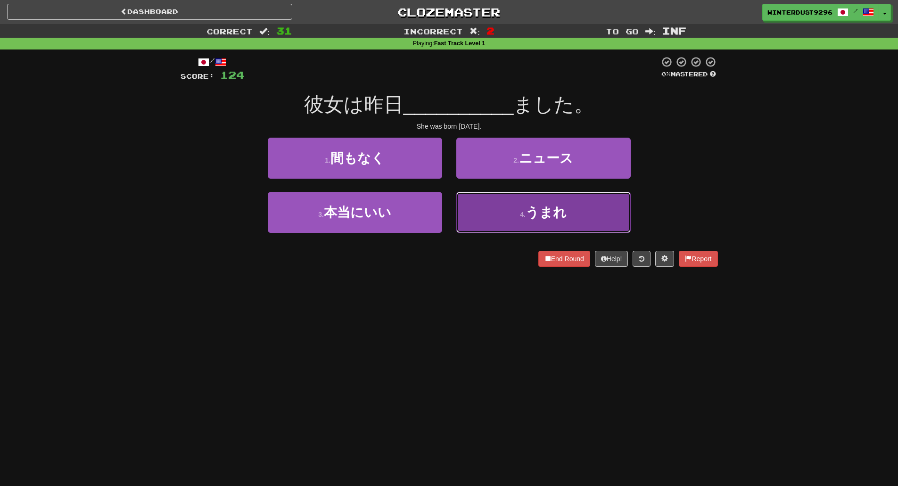
click at [496, 223] on button "4 . うまれ" at bounding box center [544, 212] width 175 height 41
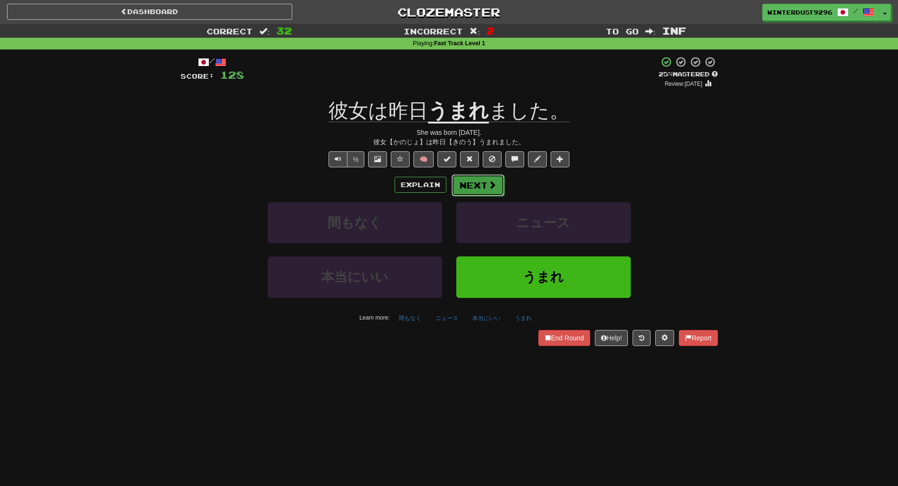
click at [491, 181] on span at bounding box center [492, 185] width 8 height 8
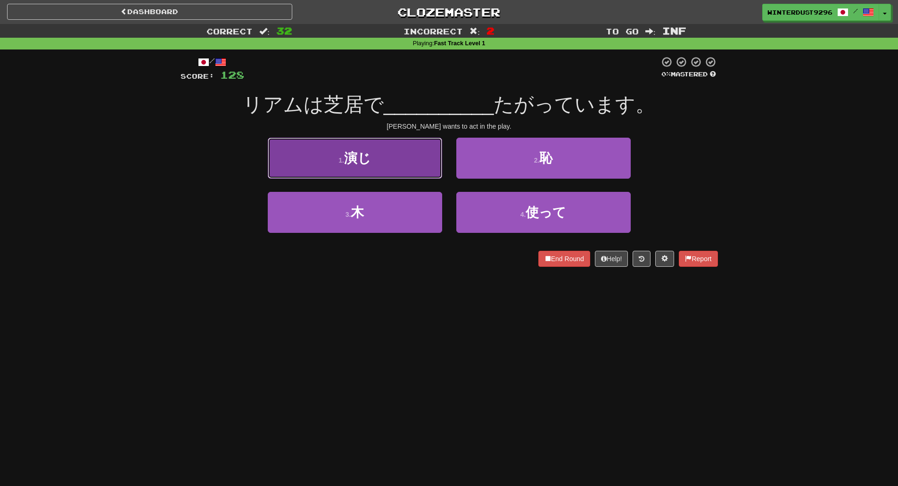
click at [368, 173] on button "1 . 演じ" at bounding box center [355, 158] width 175 height 41
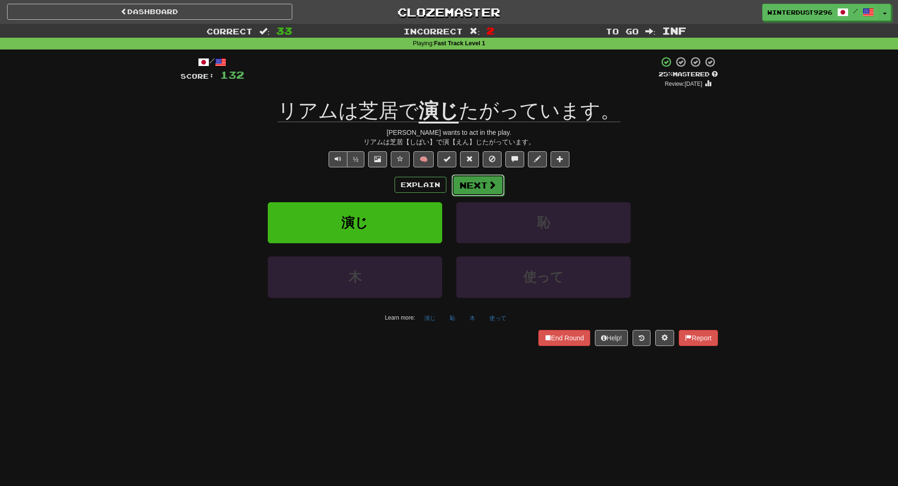
click at [491, 189] on span at bounding box center [492, 185] width 8 height 8
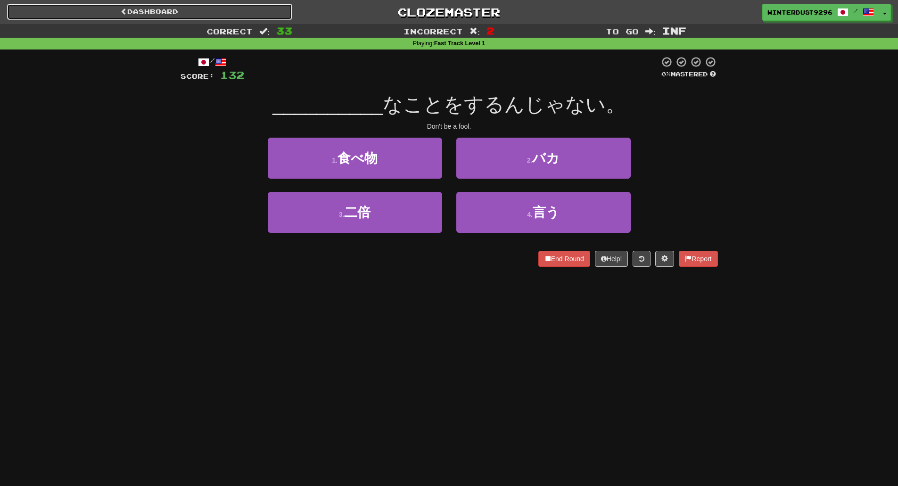
click at [163, 18] on link "Dashboard" at bounding box center [149, 12] width 285 height 16
